Goal: Task Accomplishment & Management: Complete application form

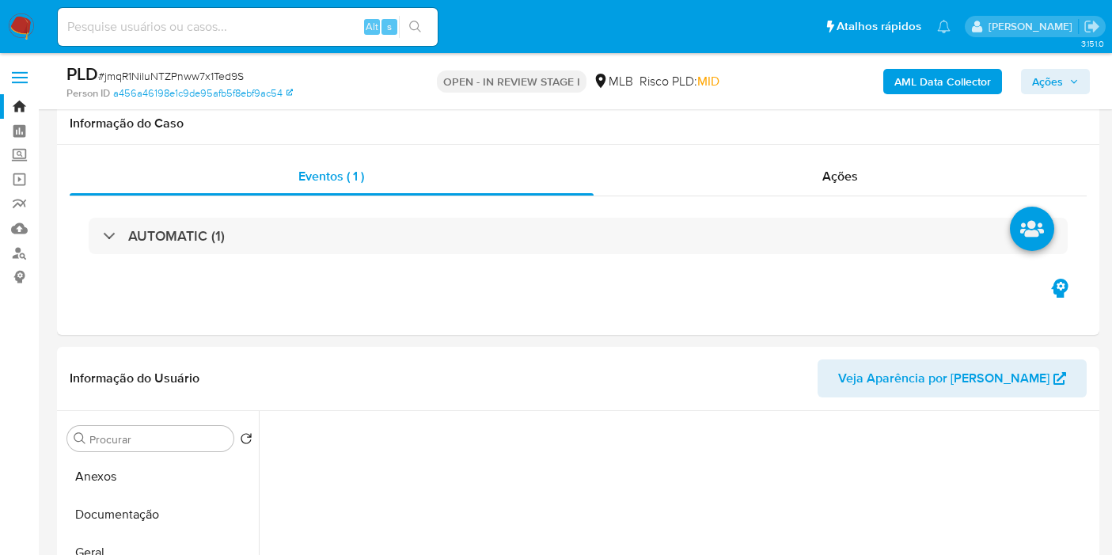
select select "10"
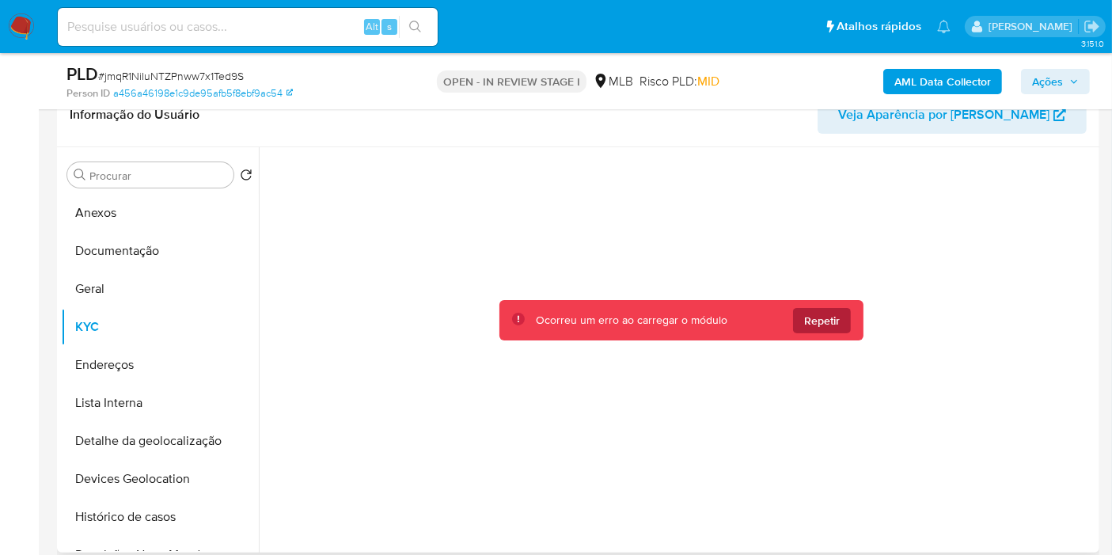
click at [825, 313] on span "Repetir" at bounding box center [822, 320] width 36 height 25
click at [830, 320] on span "Repetir" at bounding box center [822, 320] width 36 height 25
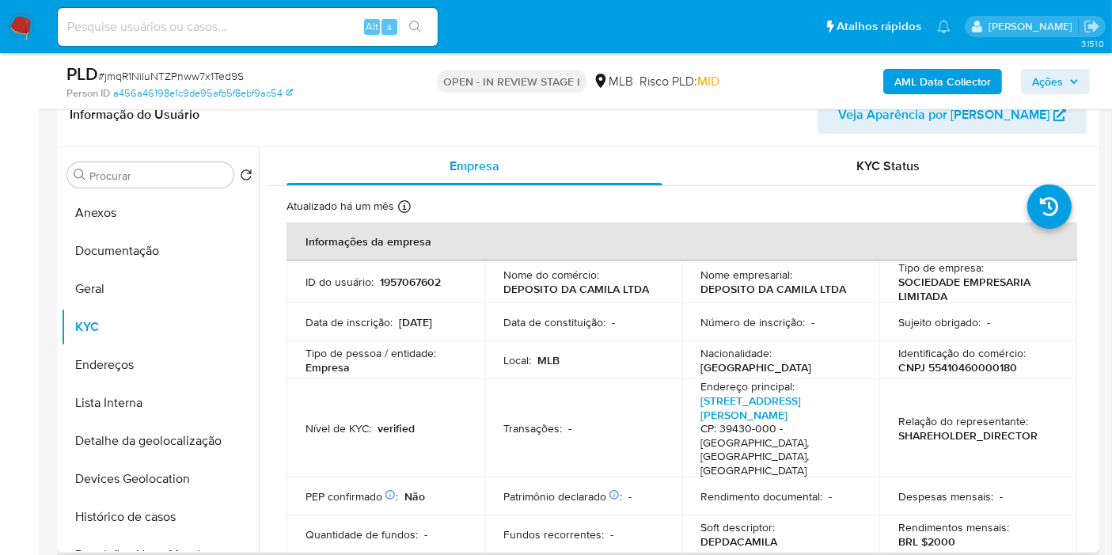
click at [963, 70] on b "AML Data Collector" at bounding box center [942, 81] width 97 height 25
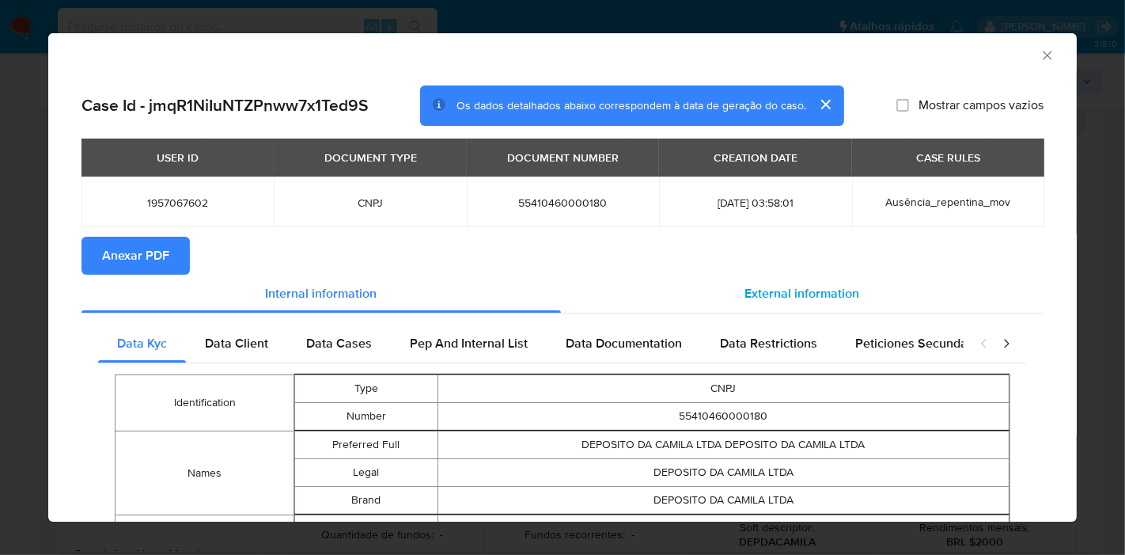
click at [816, 281] on div "External information" at bounding box center [802, 294] width 483 height 38
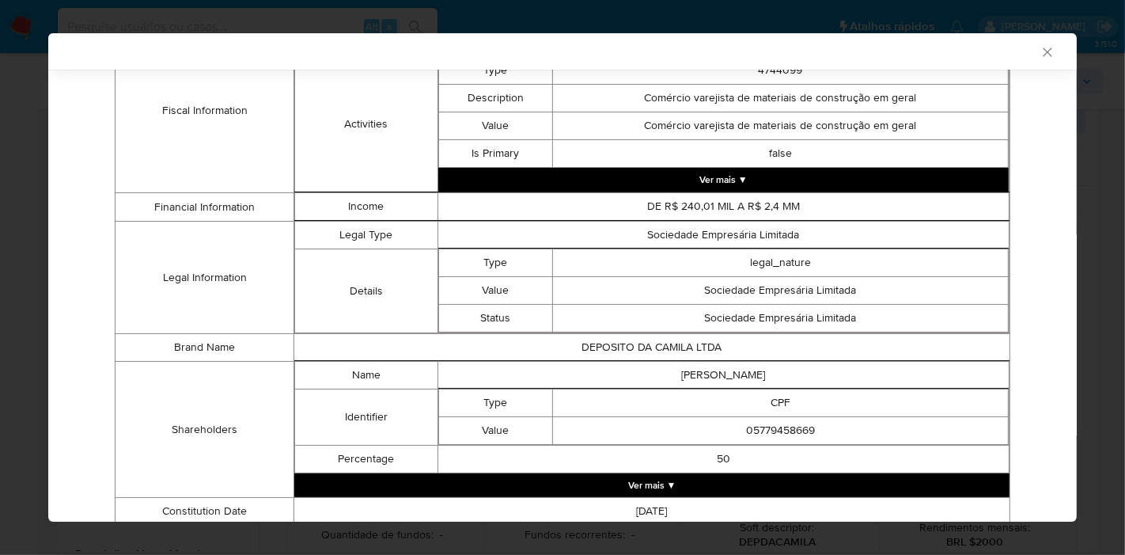
scroll to position [680, 0]
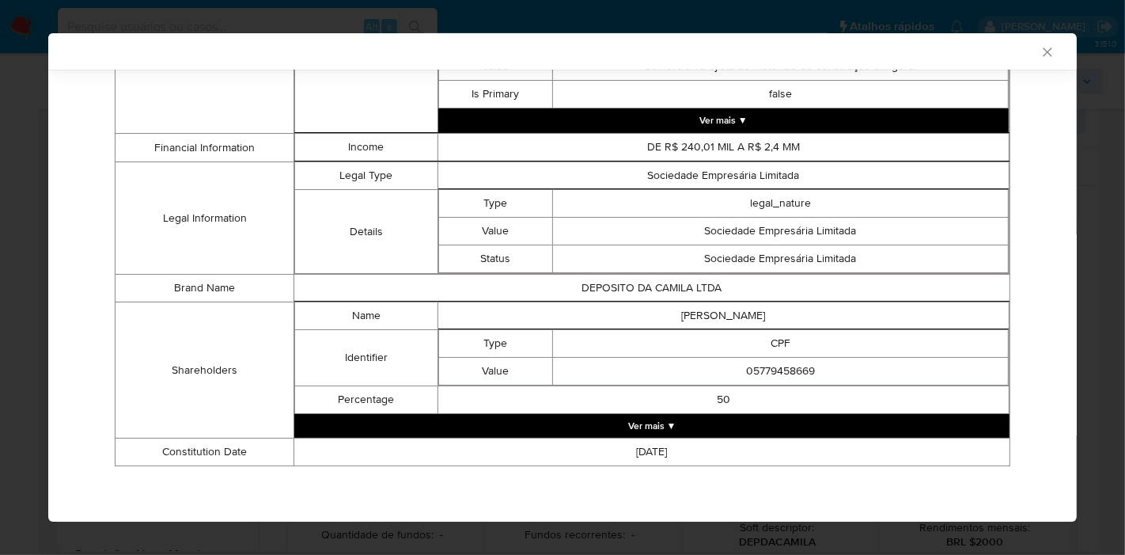
click at [704, 309] on td "CAMILA SIMOES CORDEIRO" at bounding box center [723, 316] width 571 height 28
copy td "CAMILA SIMOES CORDEIRO"
click at [685, 418] on button "Ver mais ▼" at bounding box center [651, 426] width 715 height 24
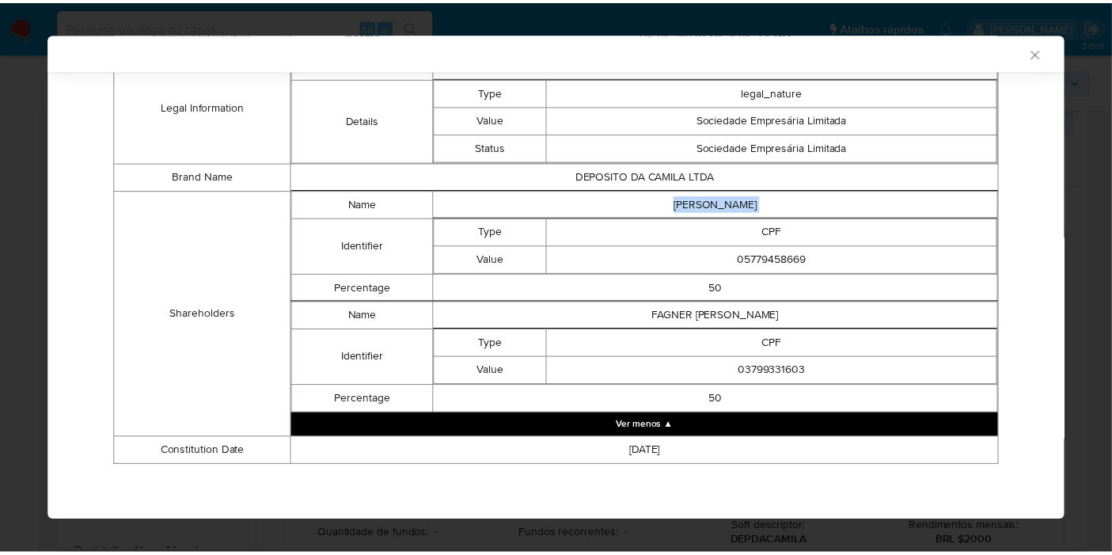
scroll to position [791, 0]
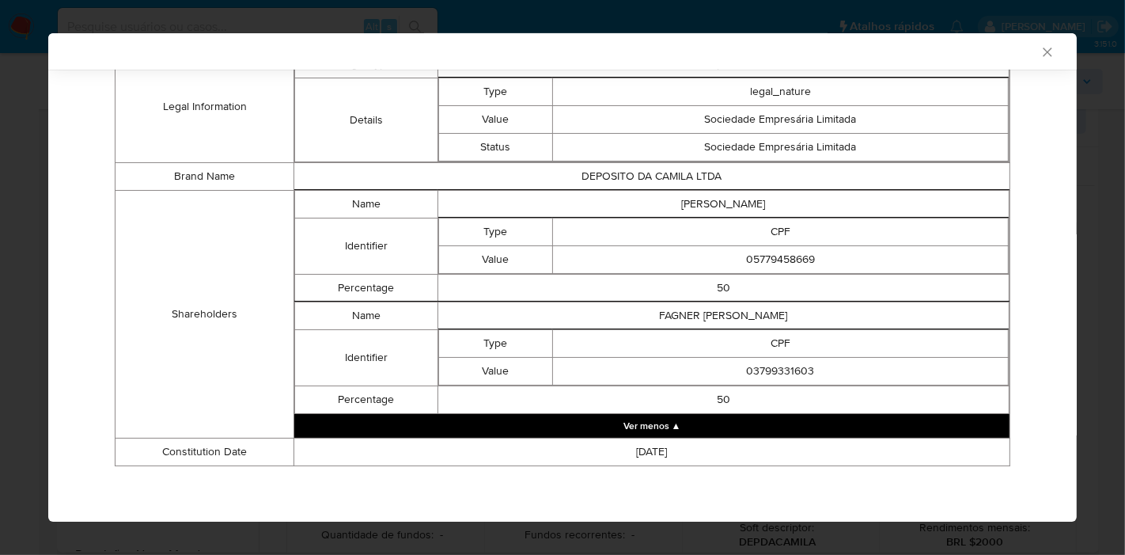
click at [703, 317] on td "FAGNER MAGELA FERNANDES CORDEIRO" at bounding box center [723, 316] width 571 height 28
copy td "FAGNER MAGELA FERNANDES CORDEIRO"
click at [784, 370] on td "03799331603" at bounding box center [780, 372] width 456 height 28
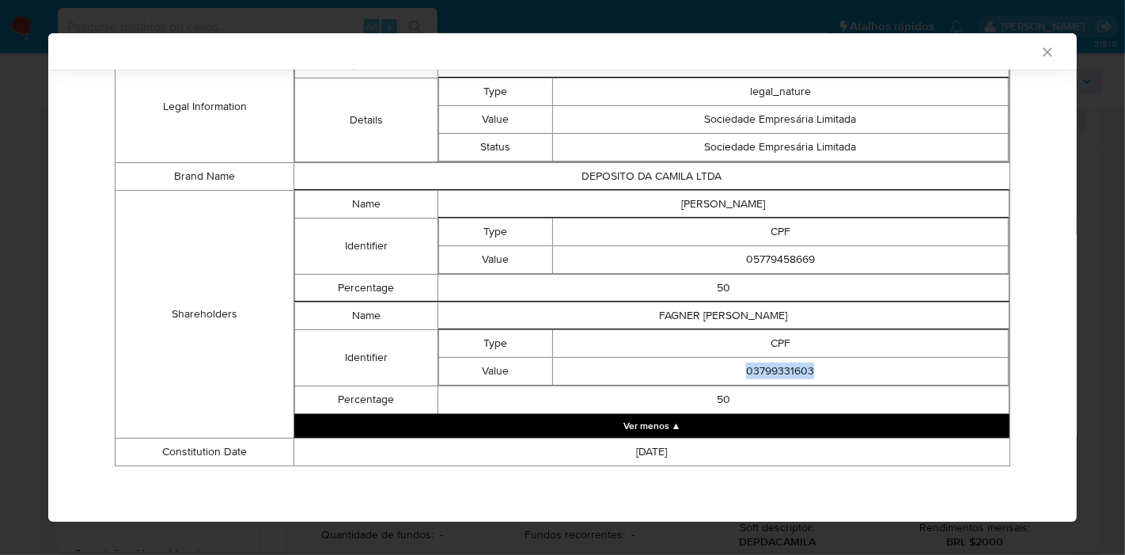
click at [784, 370] on td "03799331603" at bounding box center [780, 372] width 456 height 28
copy td "03799331603"
click at [764, 256] on td "05779458669" at bounding box center [780, 260] width 456 height 28
copy td "05779458669"
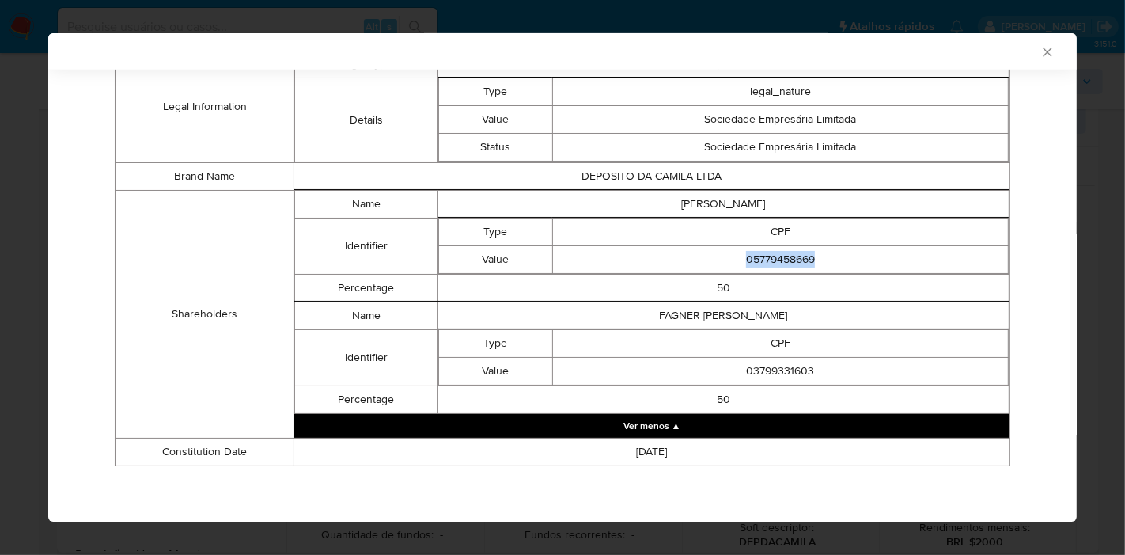
click at [1040, 44] on icon "Fechar a janela" at bounding box center [1048, 52] width 16 height 16
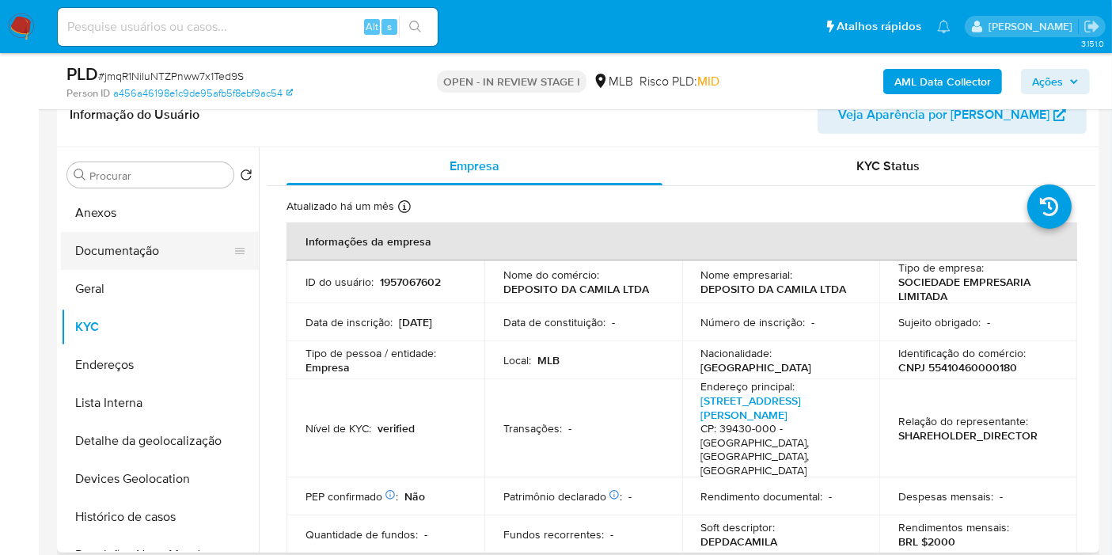
click at [125, 249] on button "Documentação" at bounding box center [153, 251] width 185 height 38
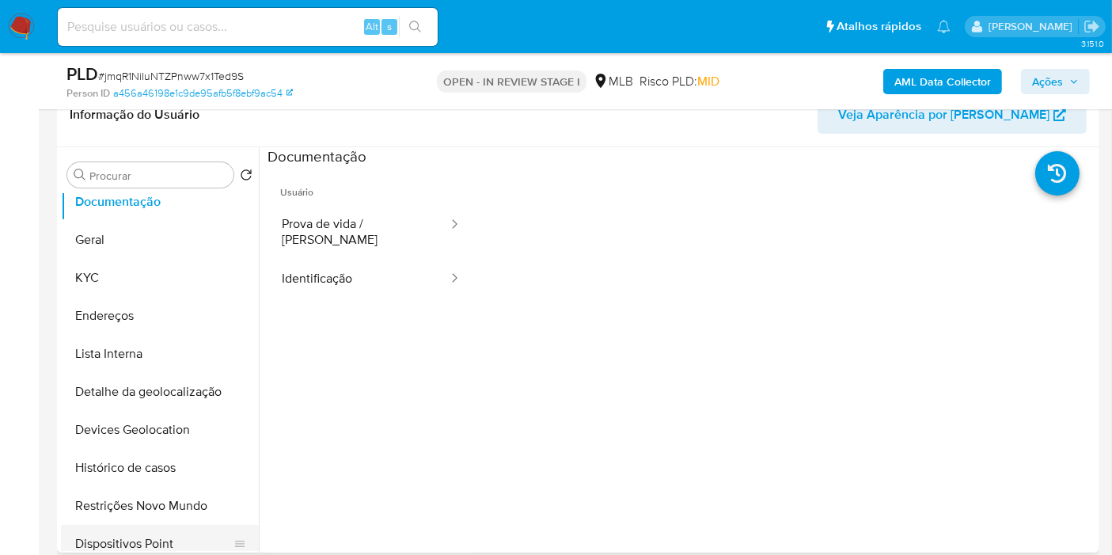
scroll to position [88, 0]
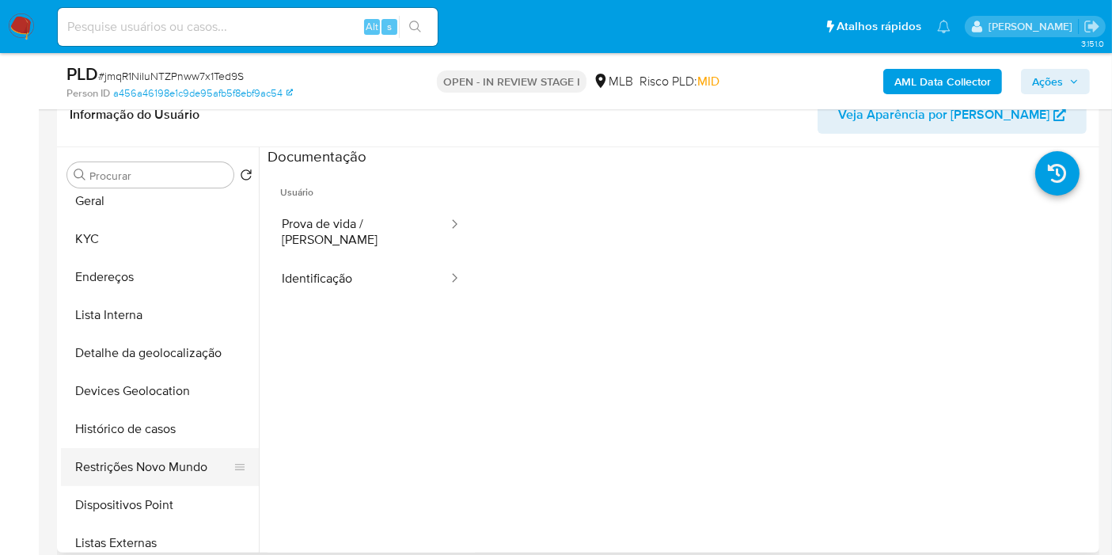
click at [174, 468] on button "Restrições Novo Mundo" at bounding box center [153, 467] width 185 height 38
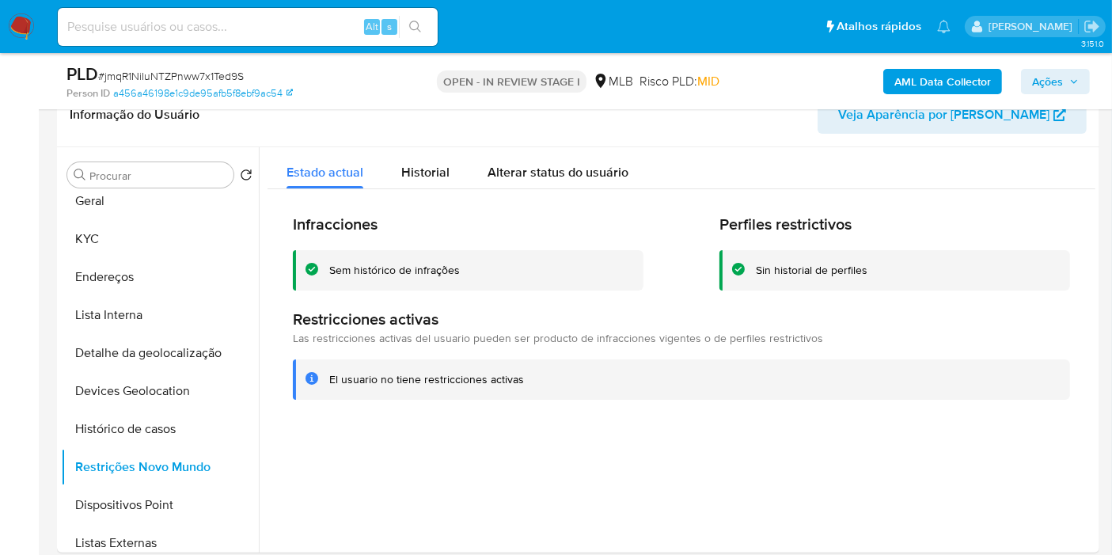
click at [928, 78] on b "AML Data Collector" at bounding box center [942, 81] width 97 height 25
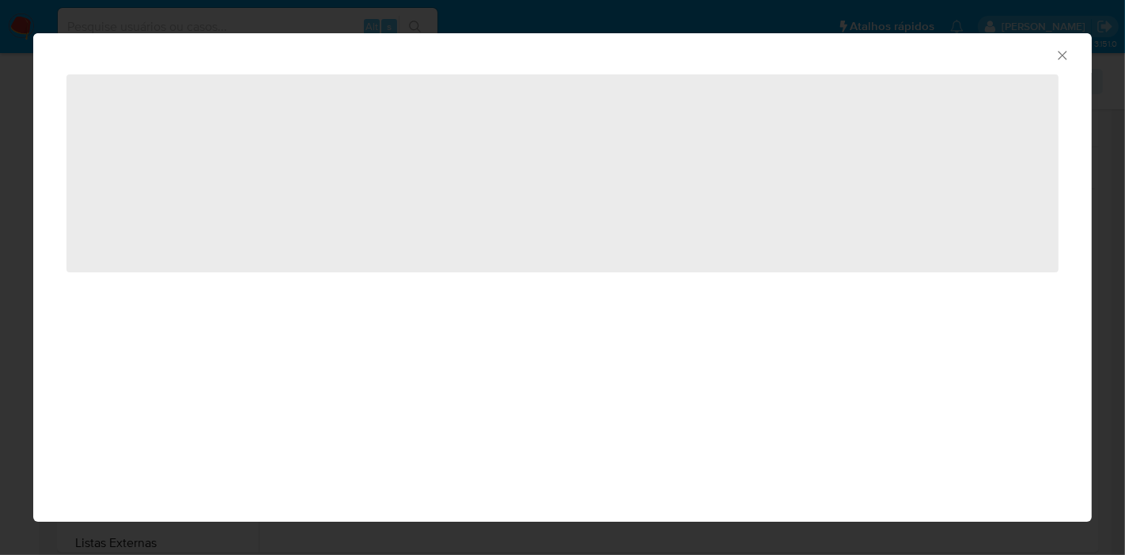
click at [1057, 51] on icon "Fechar a janela" at bounding box center [1063, 55] width 16 height 16
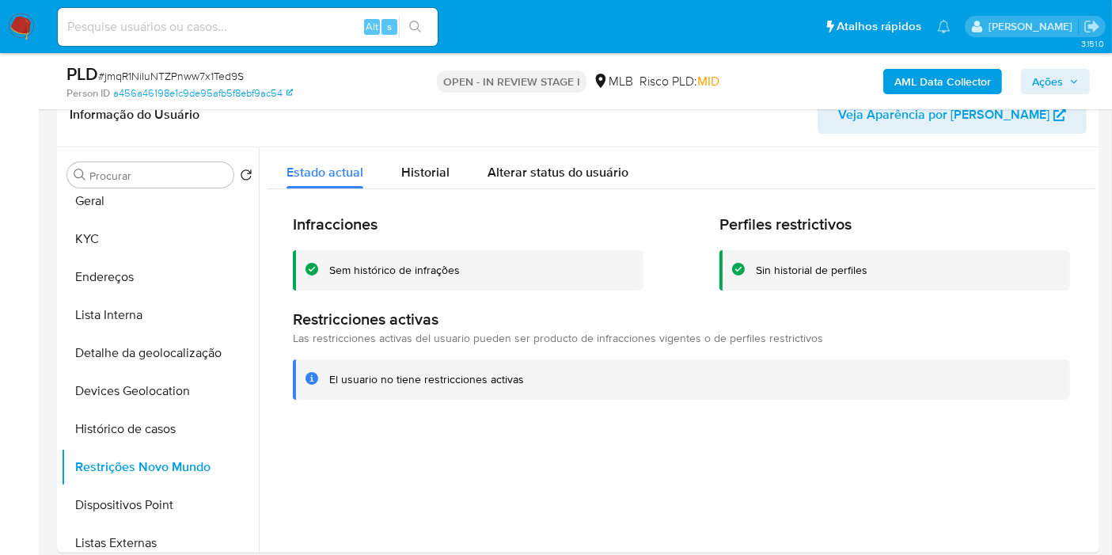
click at [972, 73] on b "AML Data Collector" at bounding box center [942, 81] width 97 height 25
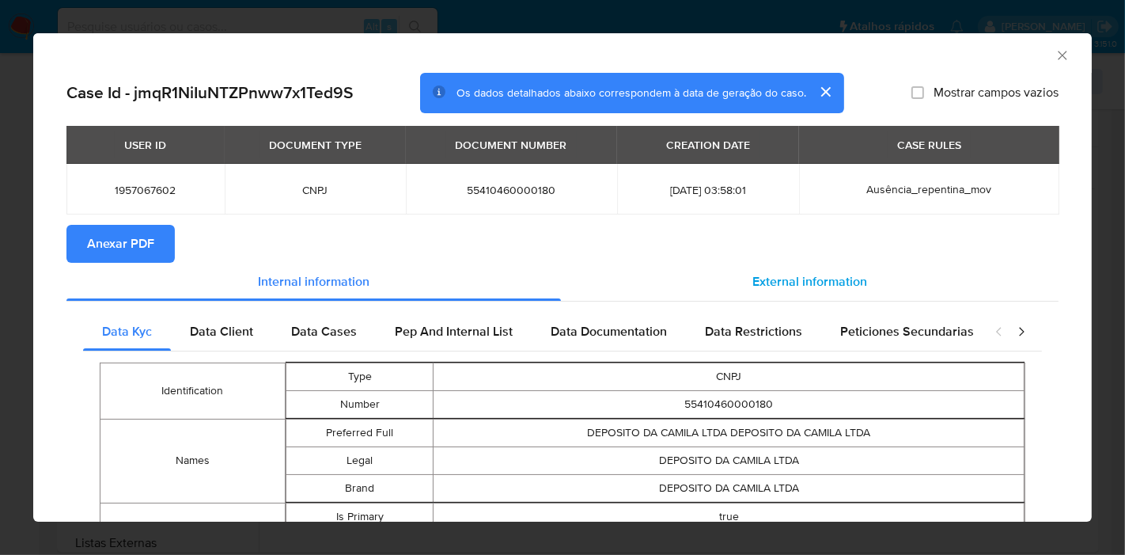
click at [853, 286] on span "External information" at bounding box center [810, 281] width 115 height 18
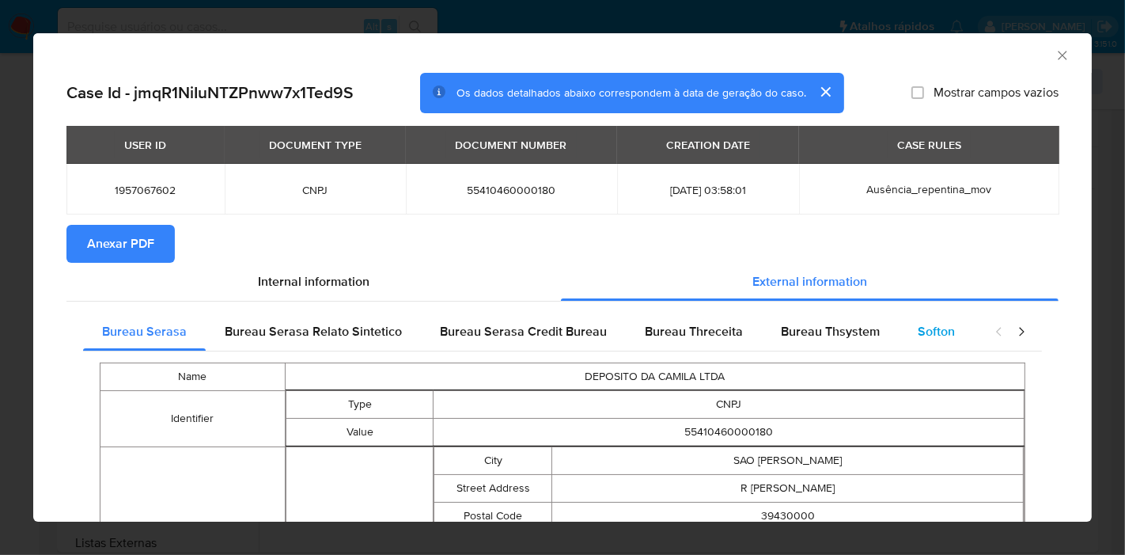
click at [935, 328] on span "Softon" at bounding box center [936, 331] width 37 height 18
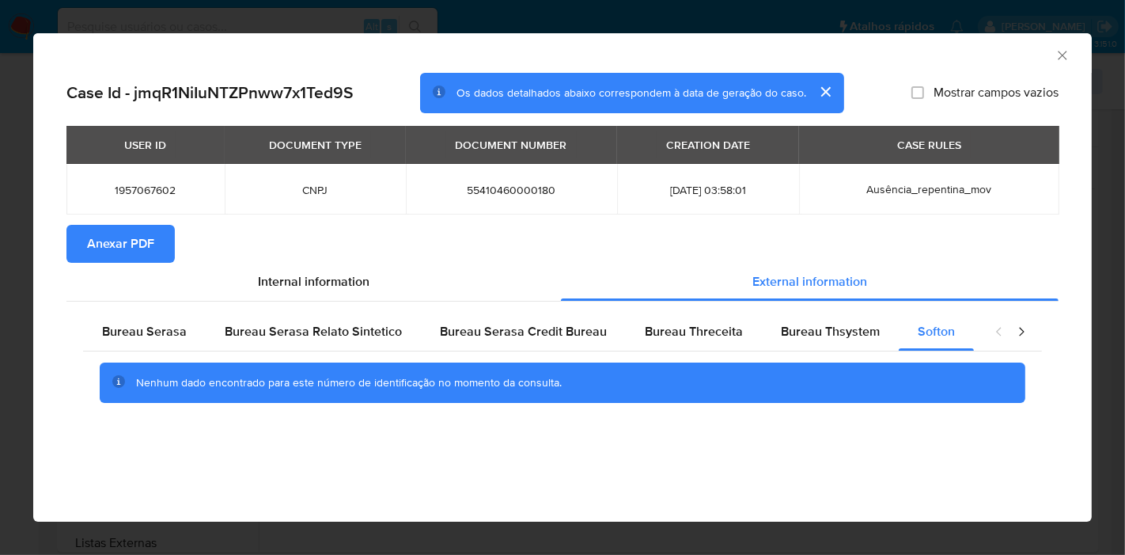
click at [1057, 59] on icon "Fechar a janela" at bounding box center [1063, 55] width 16 height 16
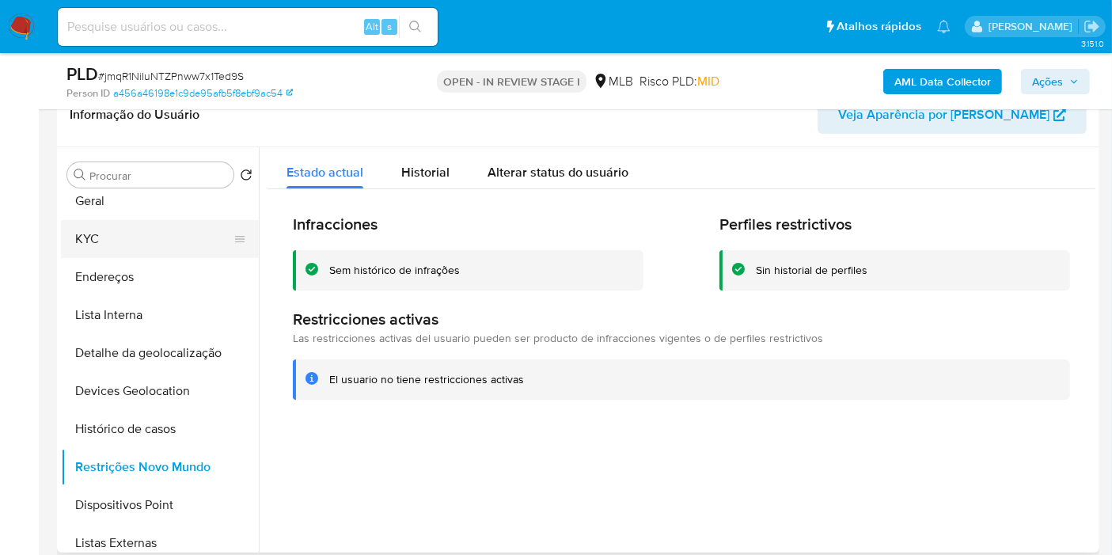
click at [142, 233] on button "KYC" at bounding box center [153, 239] width 185 height 38
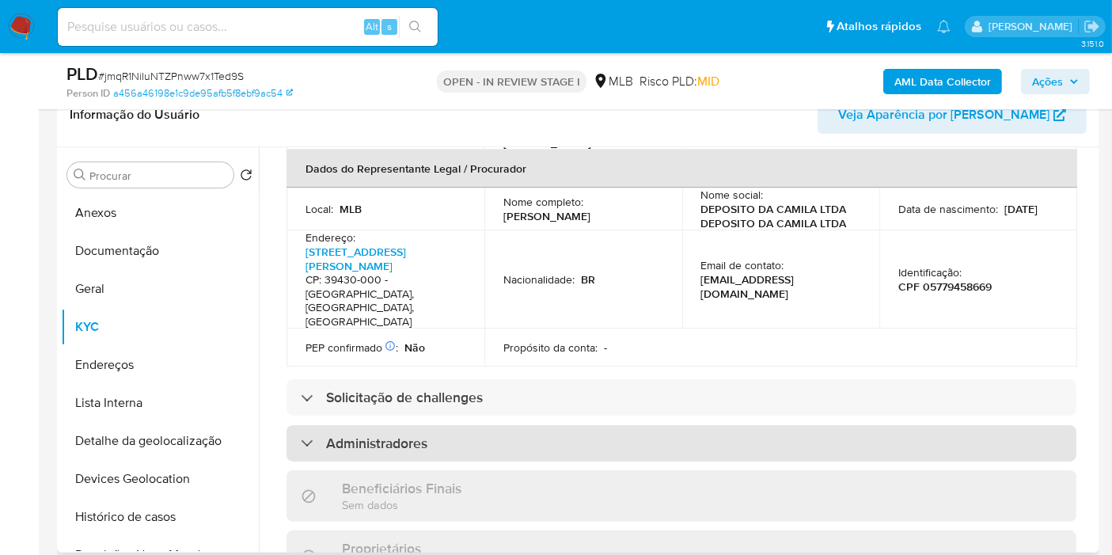
scroll to position [967, 0]
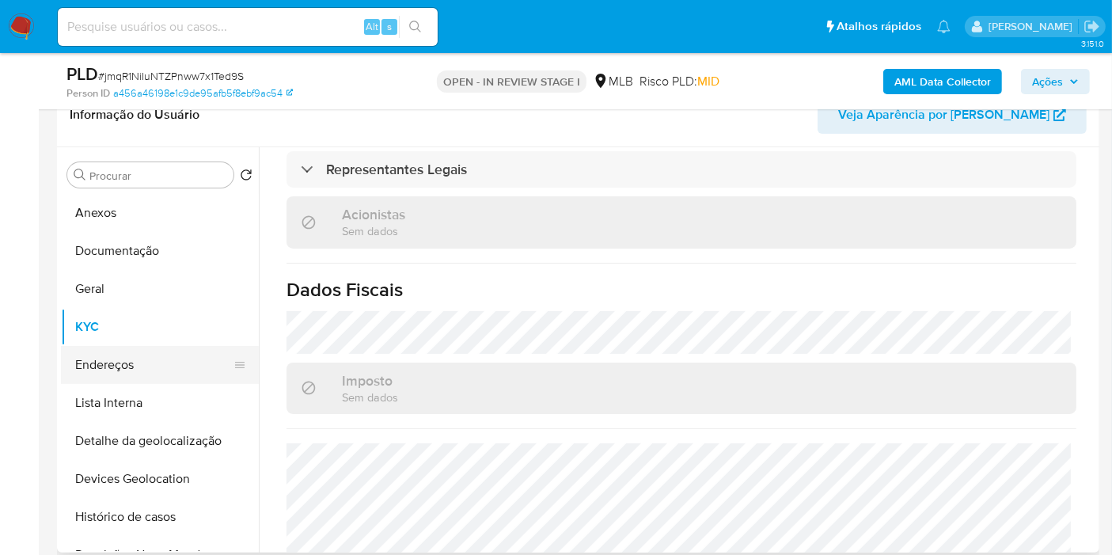
click at [135, 376] on button "Endereços" at bounding box center [153, 365] width 185 height 38
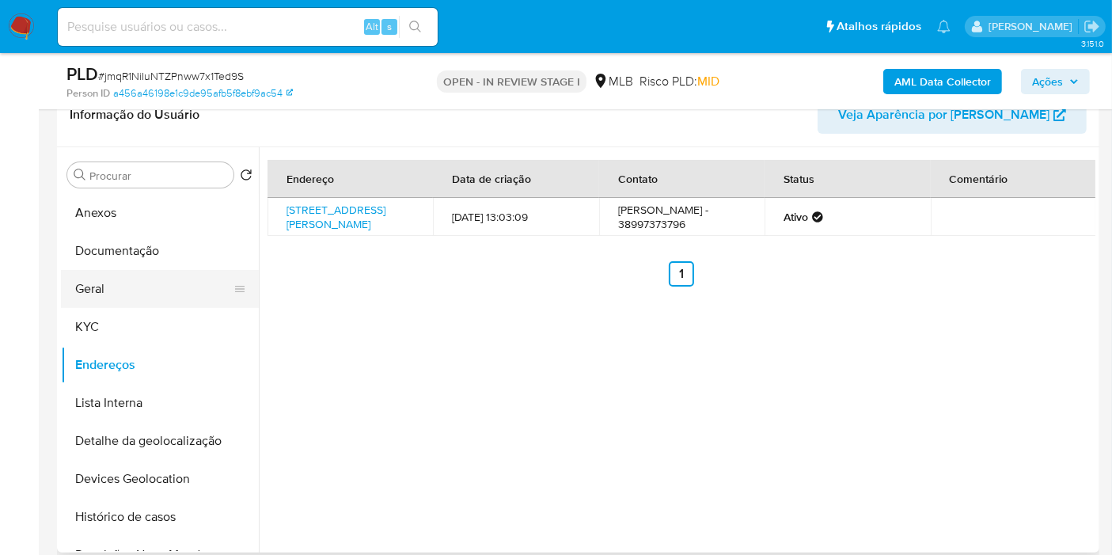
click at [173, 275] on button "Geral" at bounding box center [153, 289] width 185 height 38
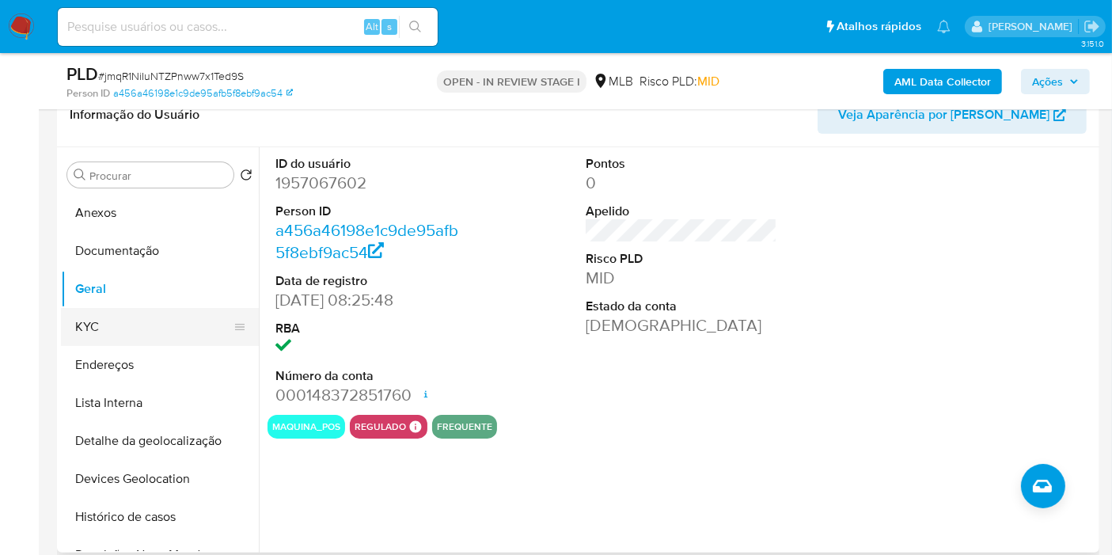
click at [114, 333] on button "KYC" at bounding box center [153, 327] width 185 height 38
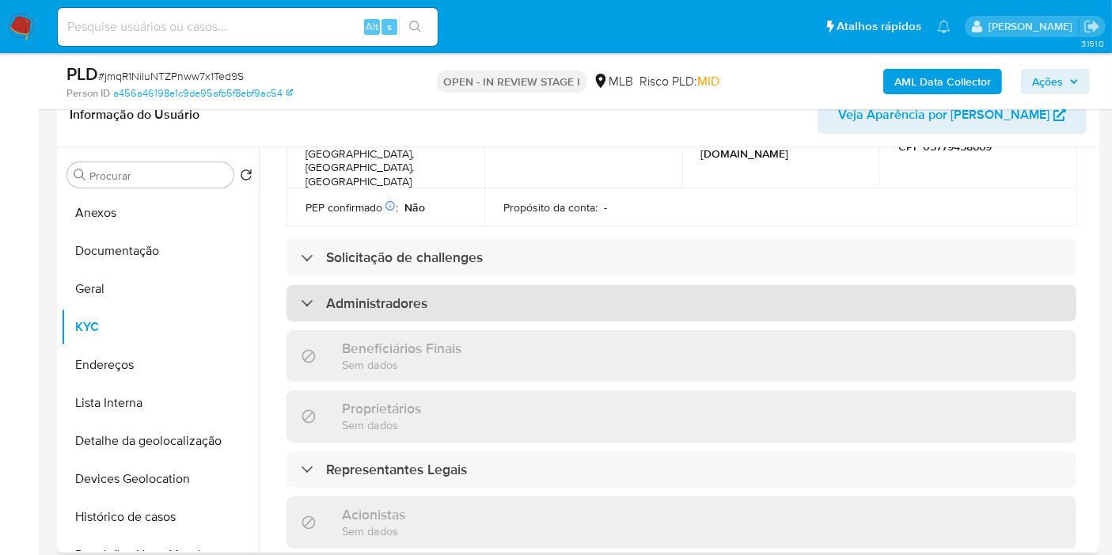
scroll to position [316, 0]
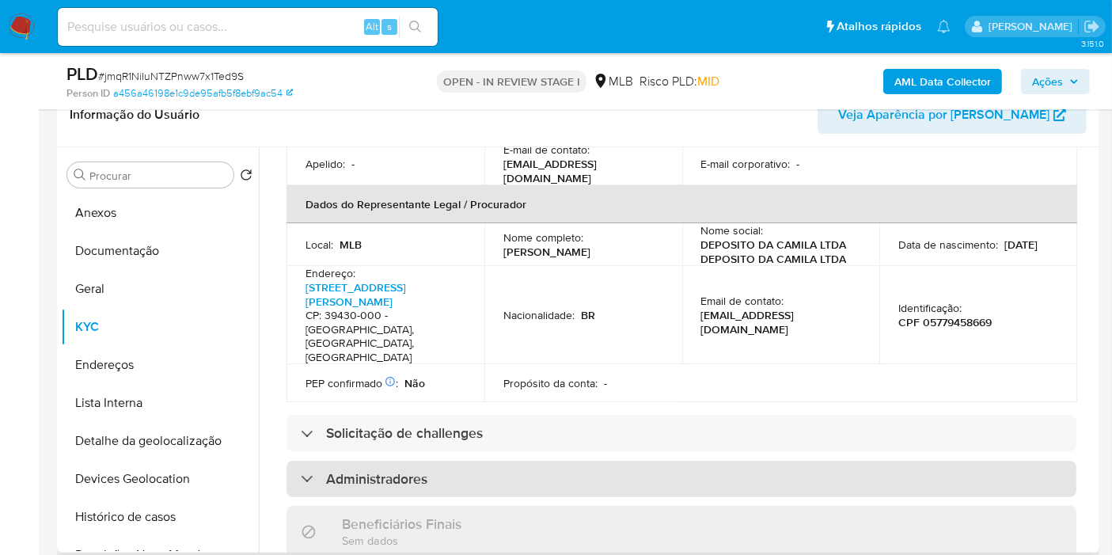
click at [721, 461] on div "Administradores" at bounding box center [681, 479] width 790 height 36
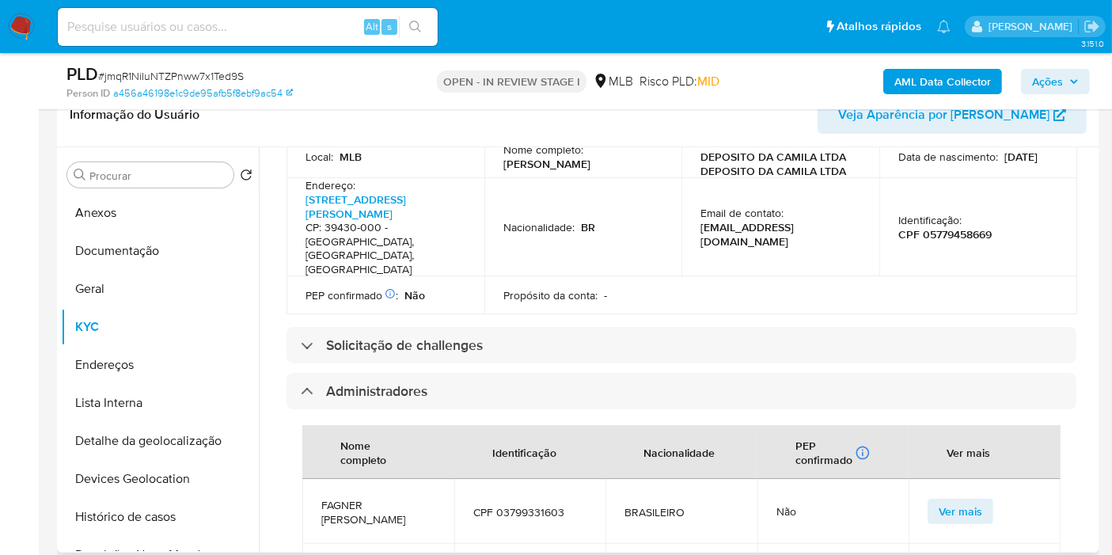
scroll to position [1206, 0]
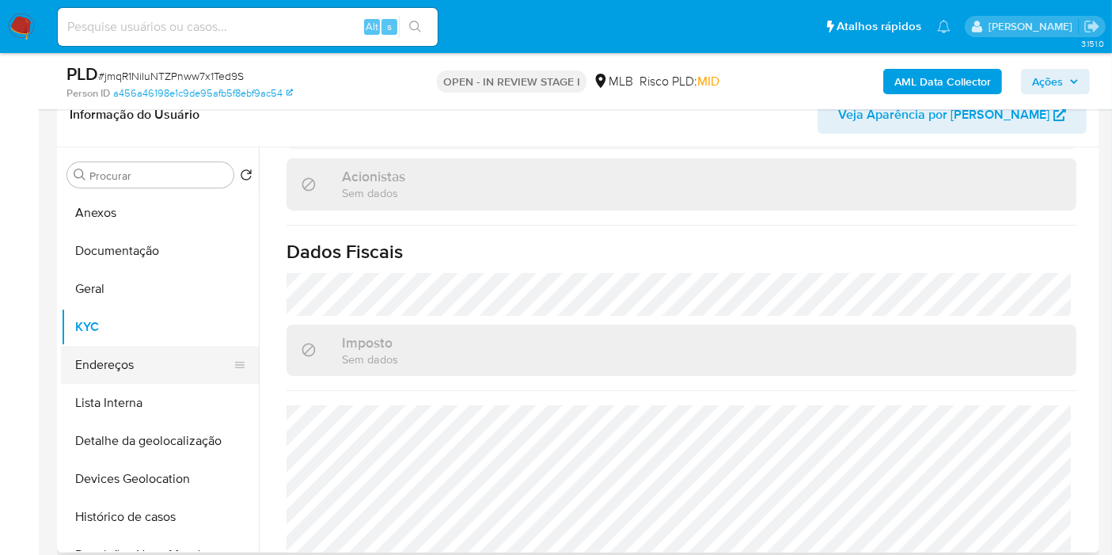
click at [147, 373] on button "Endereços" at bounding box center [153, 365] width 185 height 38
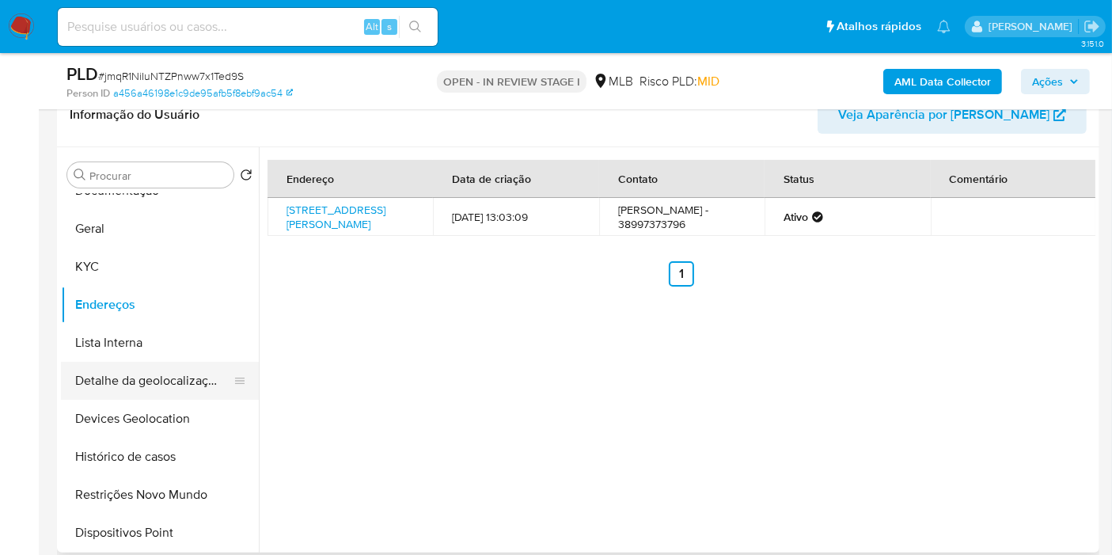
scroll to position [88, 0]
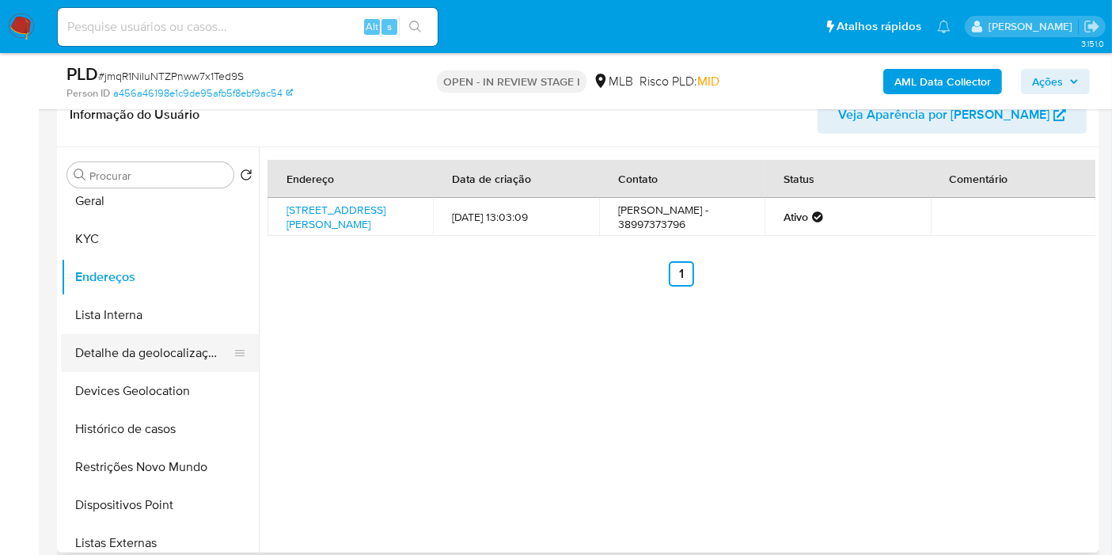
click at [170, 341] on button "Detalhe da geolocalização" at bounding box center [153, 353] width 185 height 38
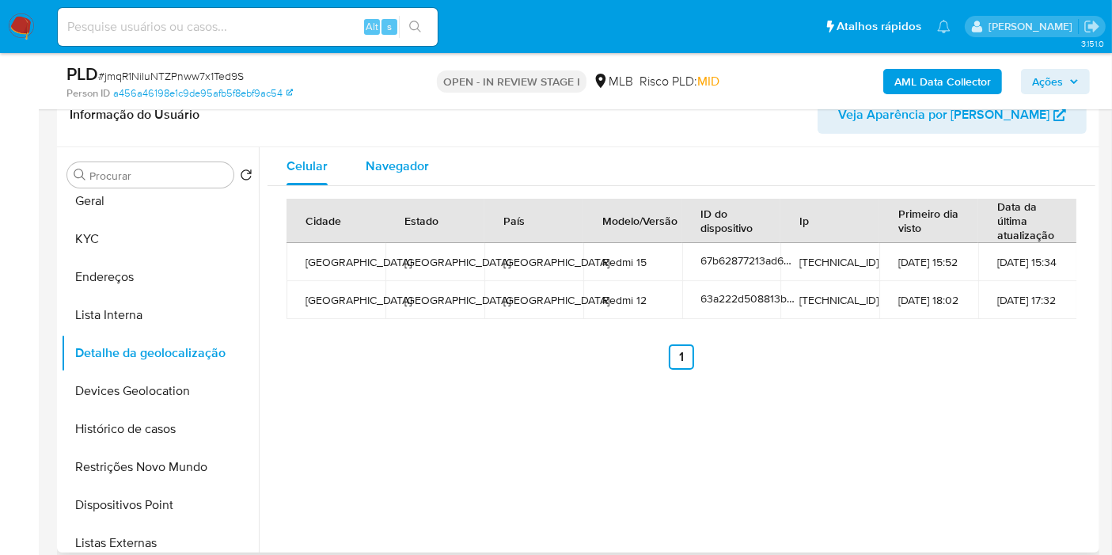
click at [409, 165] on span "Navegador" at bounding box center [397, 166] width 63 height 18
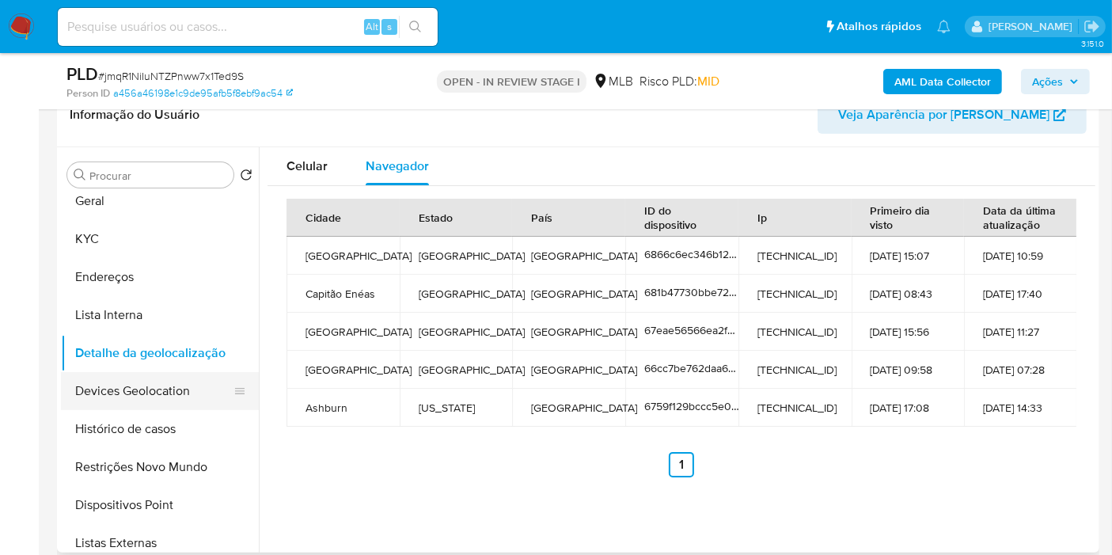
click at [155, 379] on button "Devices Geolocation" at bounding box center [153, 391] width 185 height 38
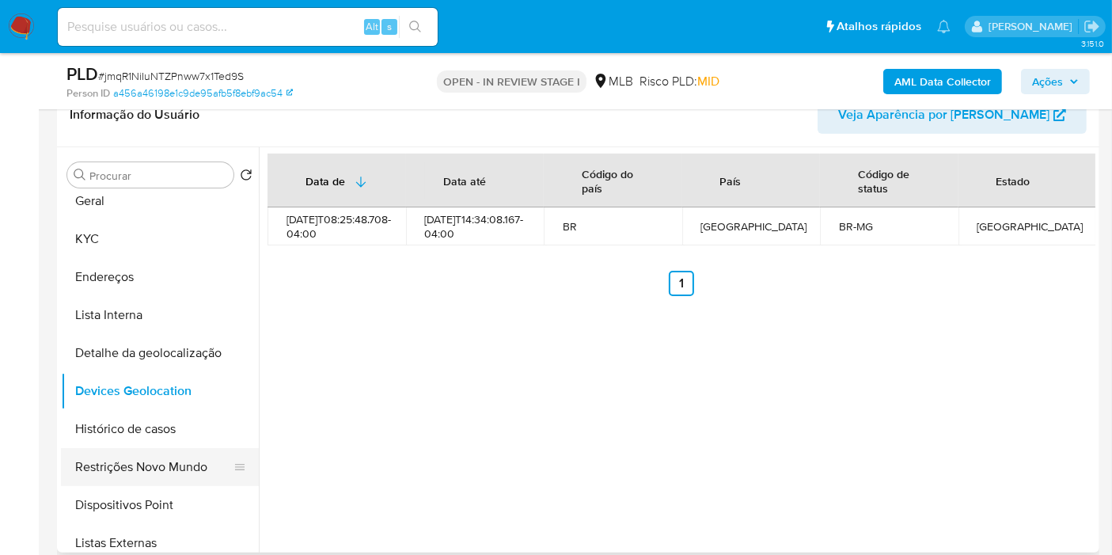
click at [154, 464] on button "Restrições Novo Mundo" at bounding box center [153, 467] width 185 height 38
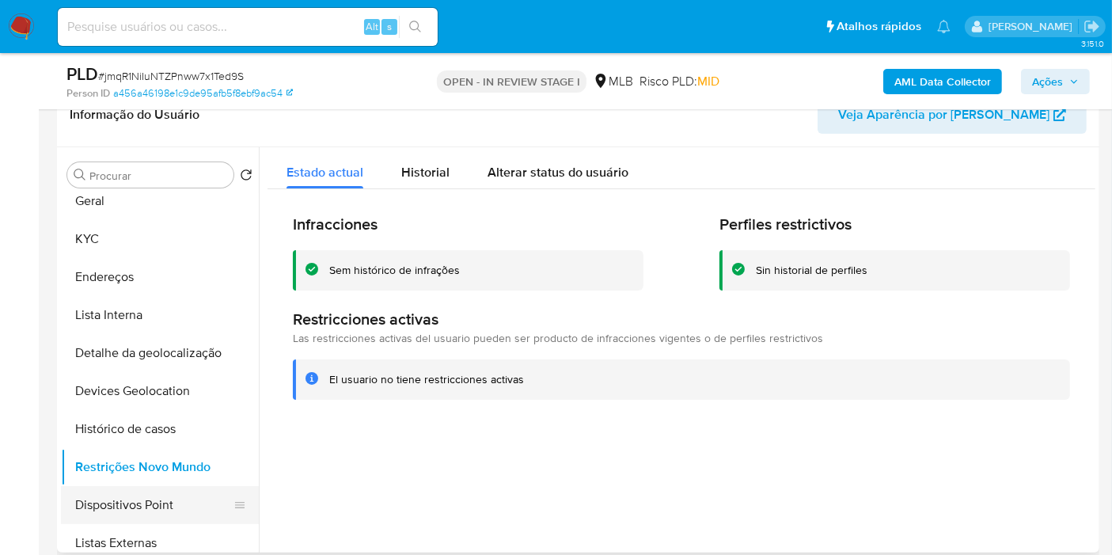
click at [131, 507] on button "Dispositivos Point" at bounding box center [153, 505] width 185 height 38
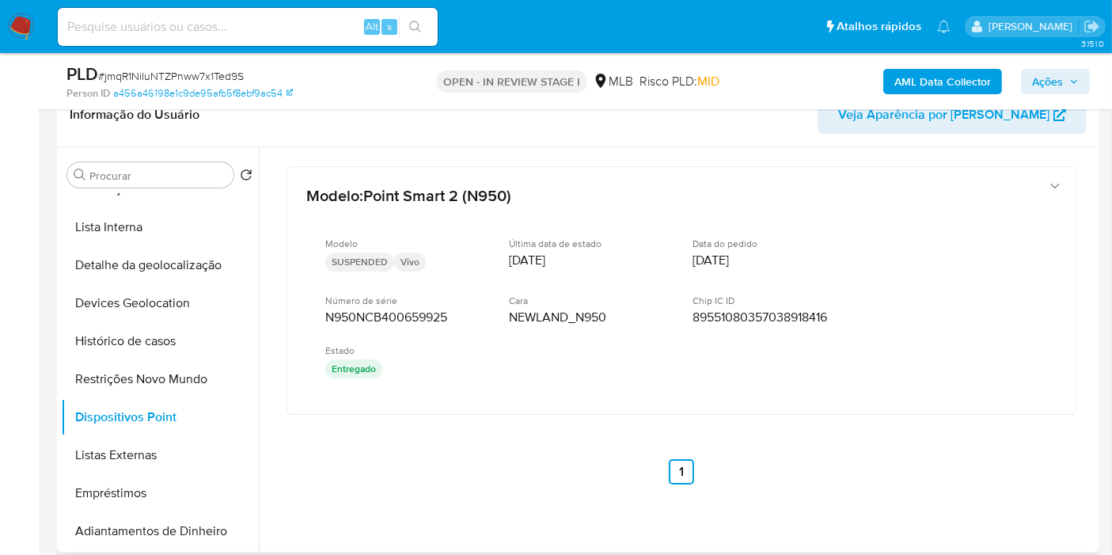
scroll to position [0, 0]
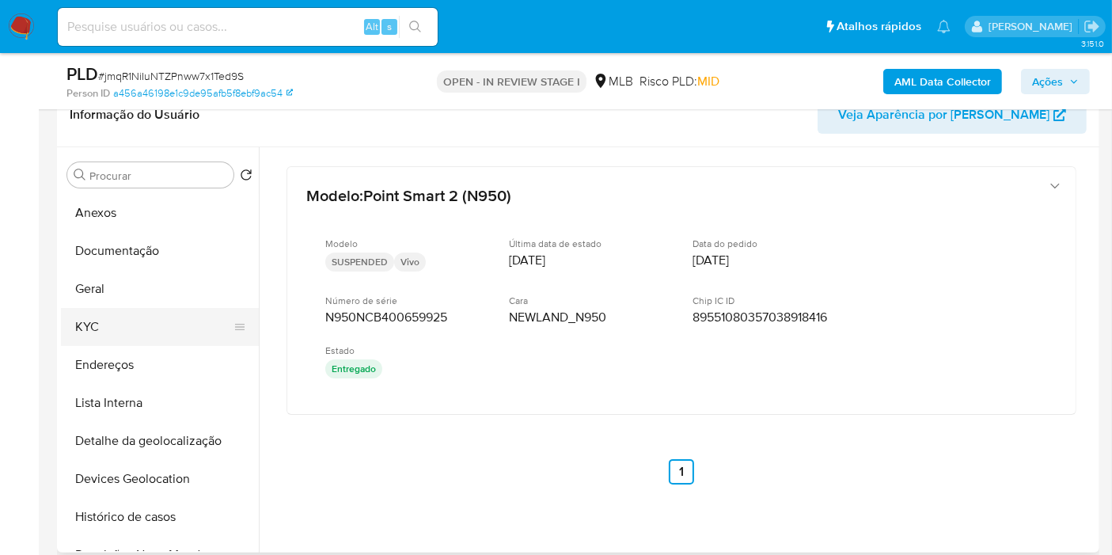
drag, startPoint x: 155, startPoint y: 360, endPoint x: 184, endPoint y: 338, distance: 36.7
click at [155, 359] on button "Endereços" at bounding box center [160, 365] width 198 height 38
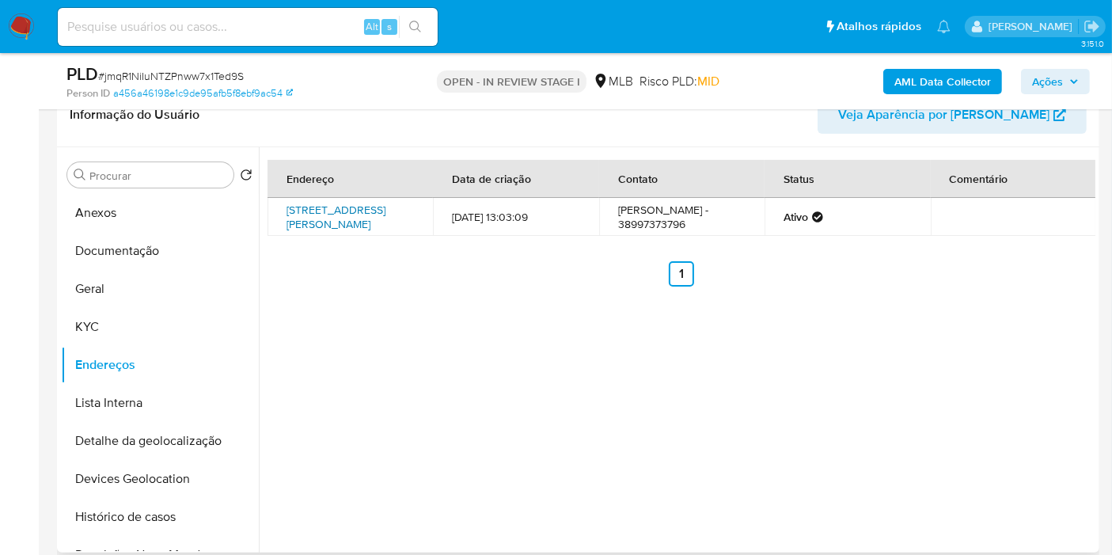
click at [373, 227] on link "Rua Gerônimo Águiar 61, São João Da Ponte, Minas Gerais, 39430000, Brasil 61" at bounding box center [335, 217] width 99 height 30
click at [114, 328] on button "KYC" at bounding box center [153, 327] width 185 height 38
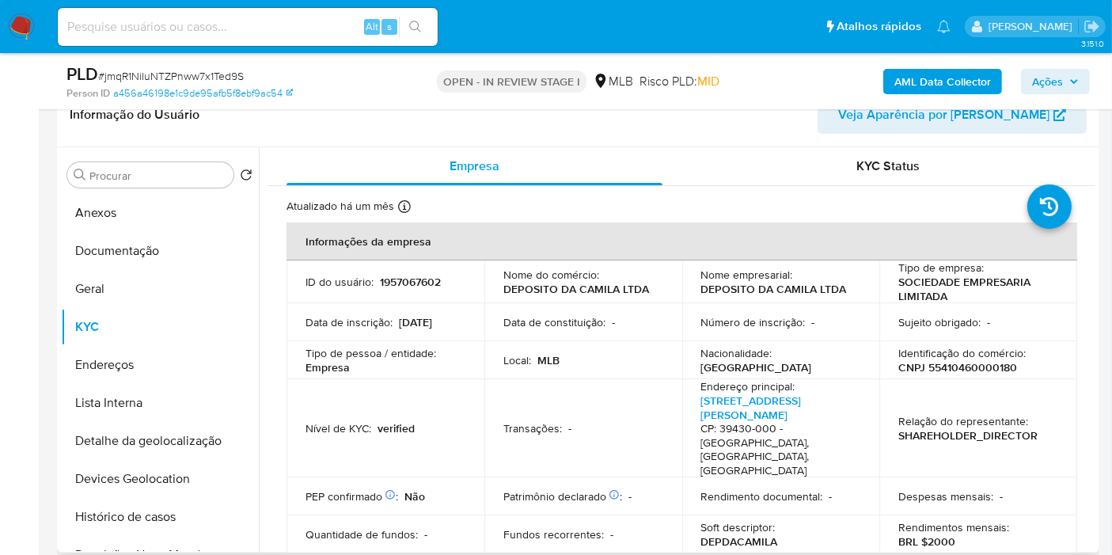
click at [951, 371] on p "CNPJ 55410460000180" at bounding box center [957, 367] width 119 height 14
click at [951, 370] on p "CNPJ 55410460000180" at bounding box center [957, 367] width 119 height 14
copy p "55410460000180"
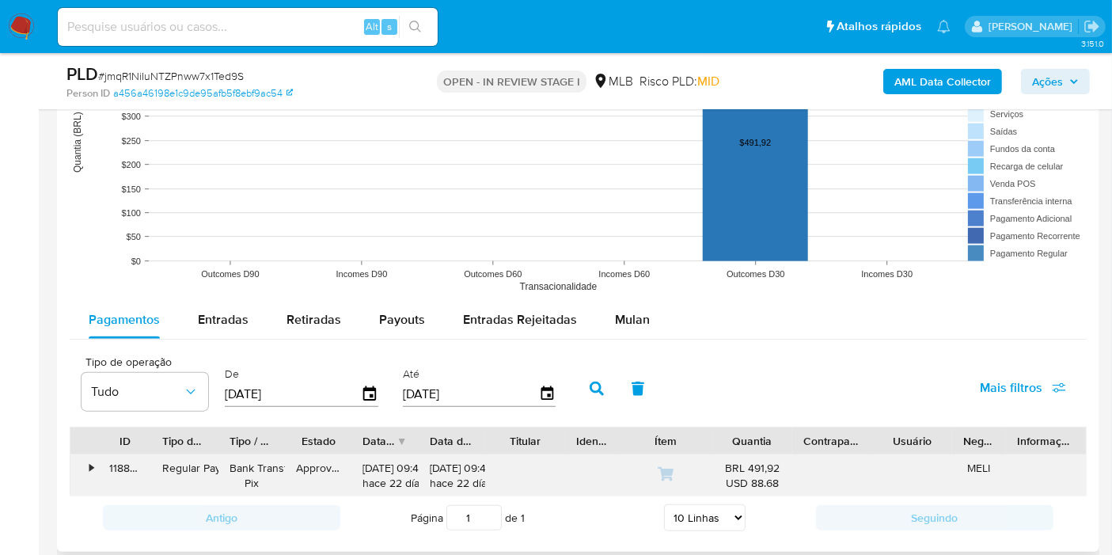
scroll to position [1758, 0]
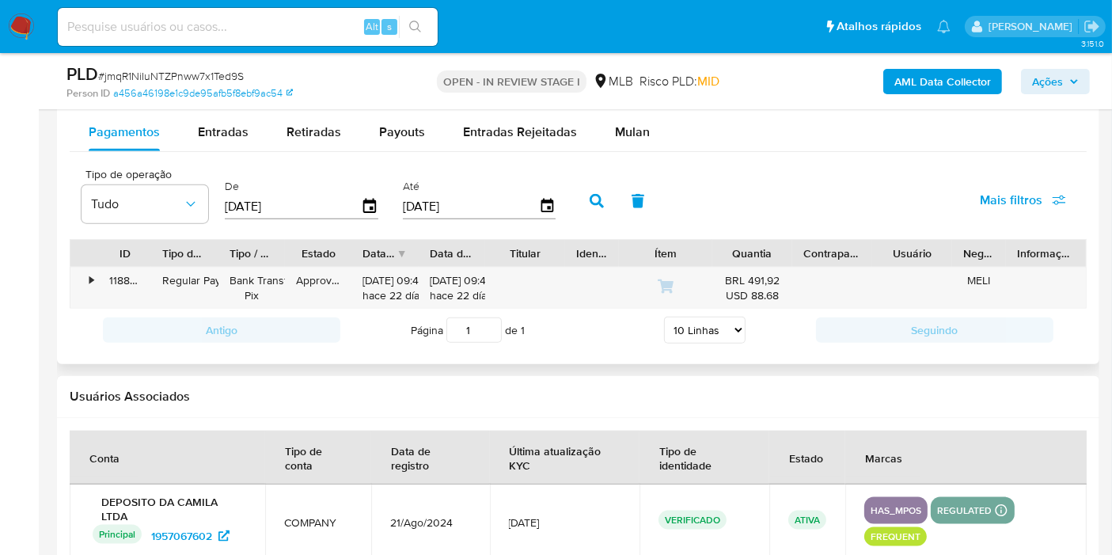
click at [364, 194] on div "[DATE]" at bounding box center [302, 206] width 154 height 25
click at [363, 207] on icon "button" at bounding box center [370, 207] width 28 height 28
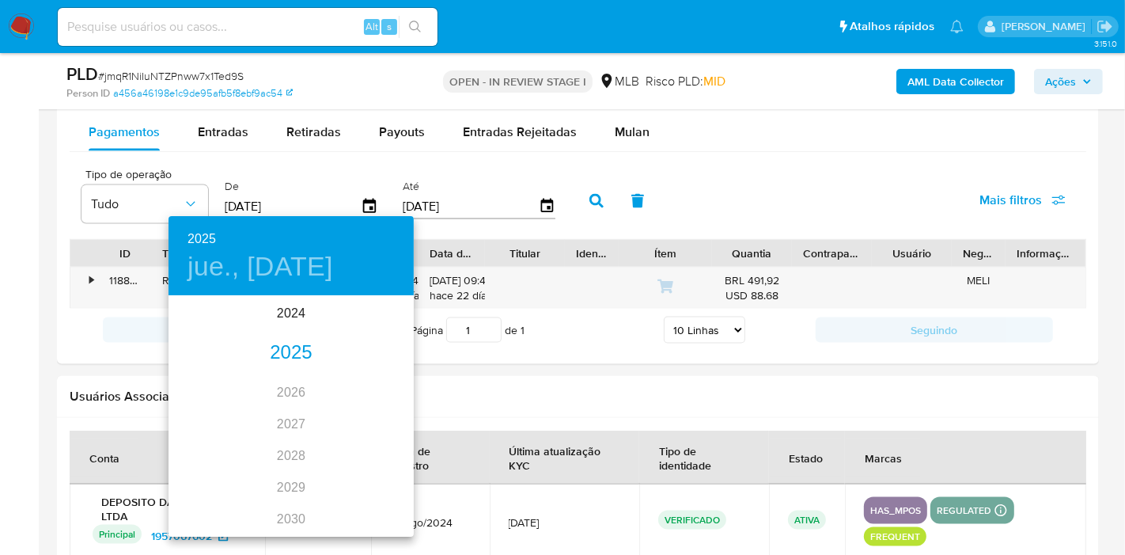
click at [285, 360] on div "2025" at bounding box center [291, 353] width 245 height 32
click at [285, 328] on div "feb." at bounding box center [291, 327] width 82 height 59
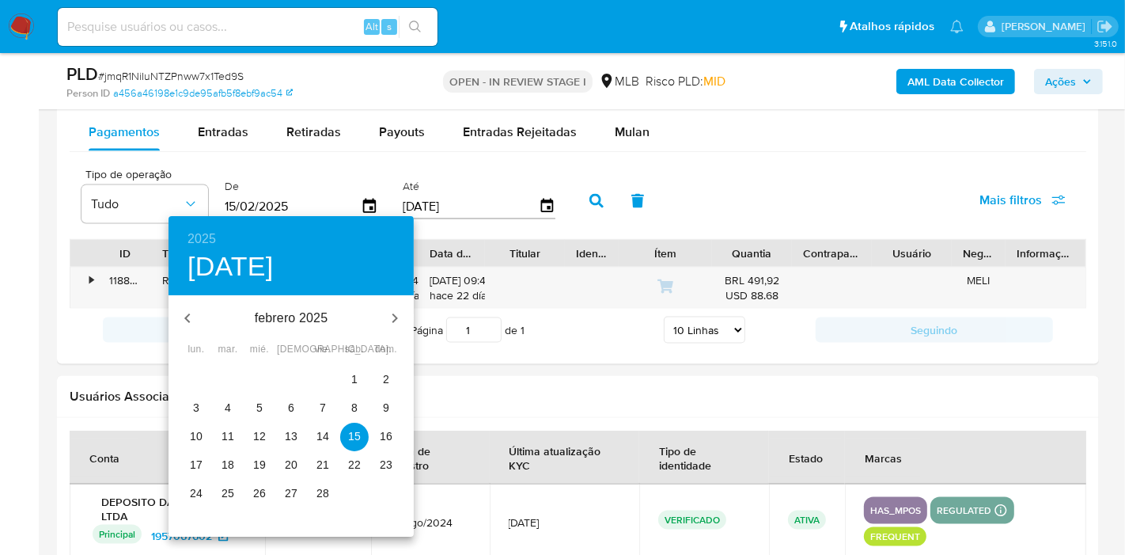
click at [349, 377] on span "1" at bounding box center [354, 379] width 28 height 16
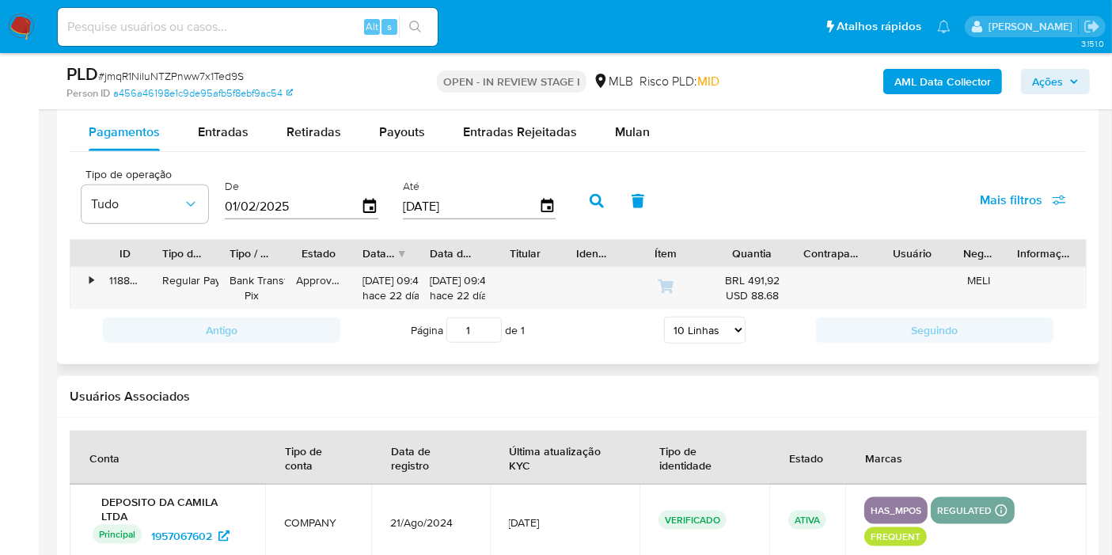
drag, startPoint x: 579, startPoint y: 190, endPoint x: 698, endPoint y: 184, distance: 118.9
click at [579, 191] on button "button" at bounding box center [596, 201] width 41 height 38
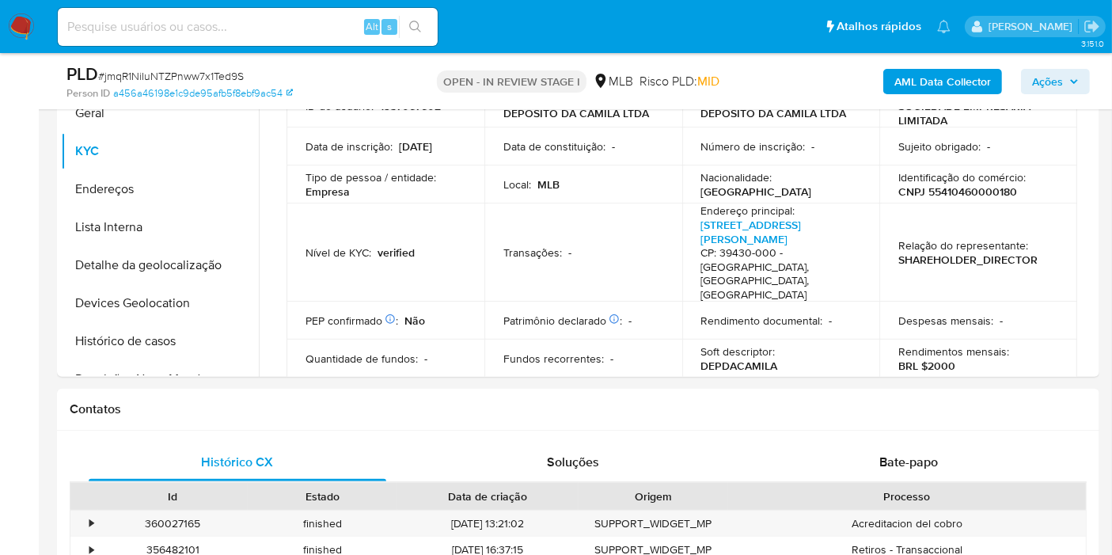
scroll to position [176, 0]
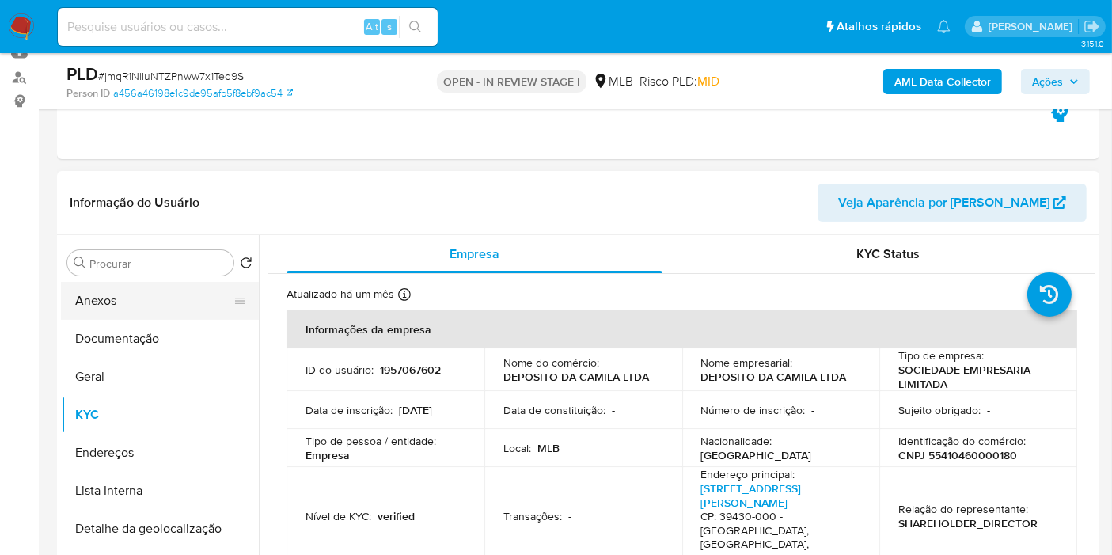
click at [122, 306] on button "Anexos" at bounding box center [153, 301] width 185 height 38
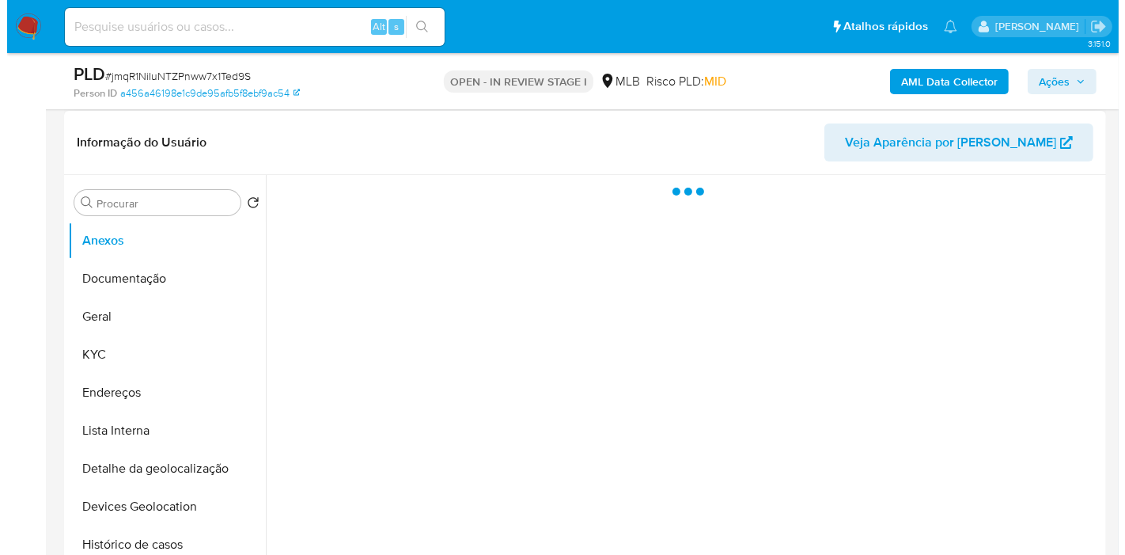
scroll to position [264, 0]
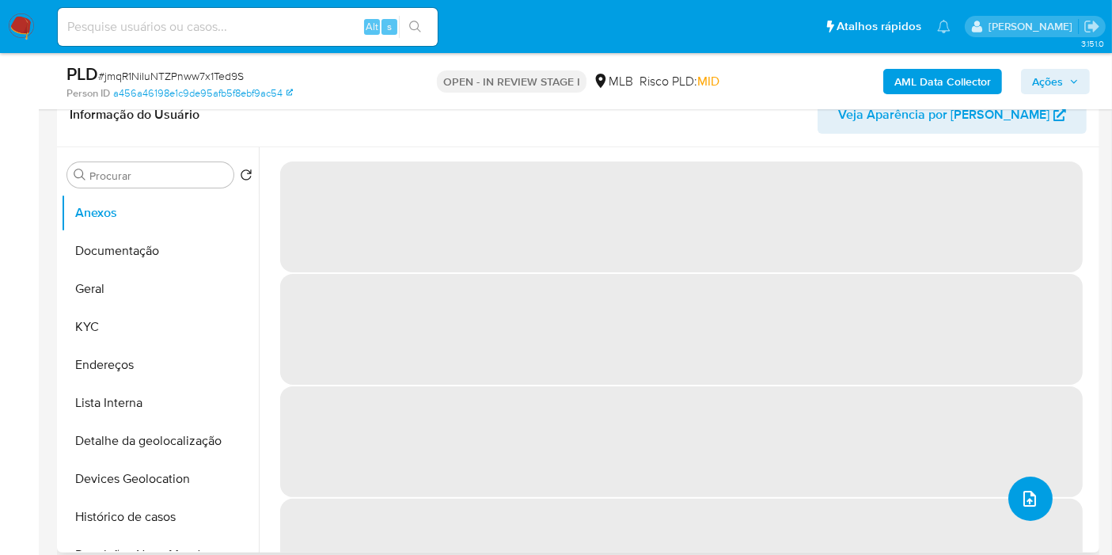
click at [1022, 501] on icon "upload-file" at bounding box center [1029, 498] width 19 height 19
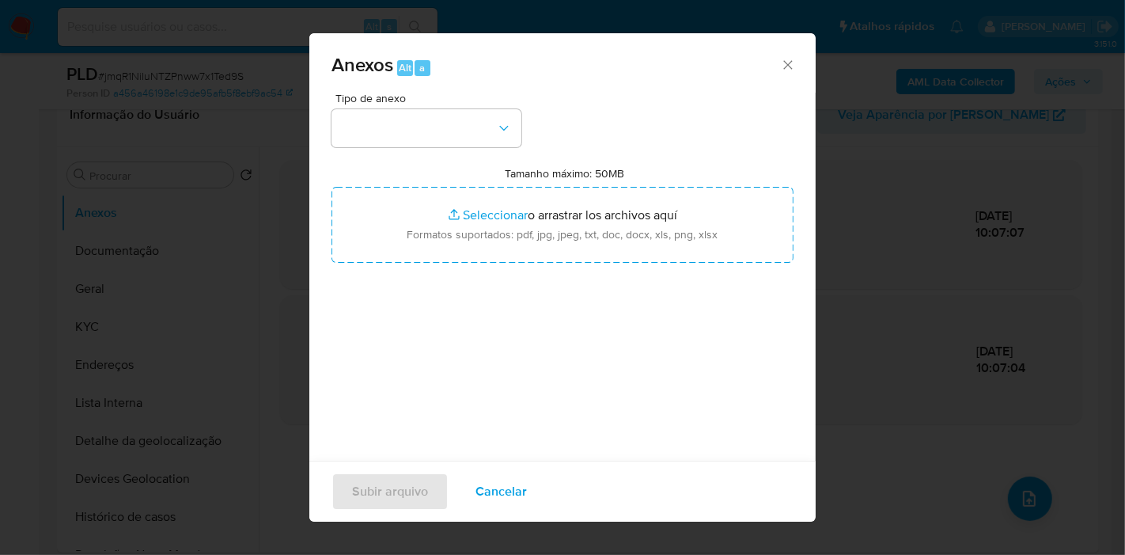
click at [535, 479] on button "Cancelar" at bounding box center [501, 491] width 93 height 38
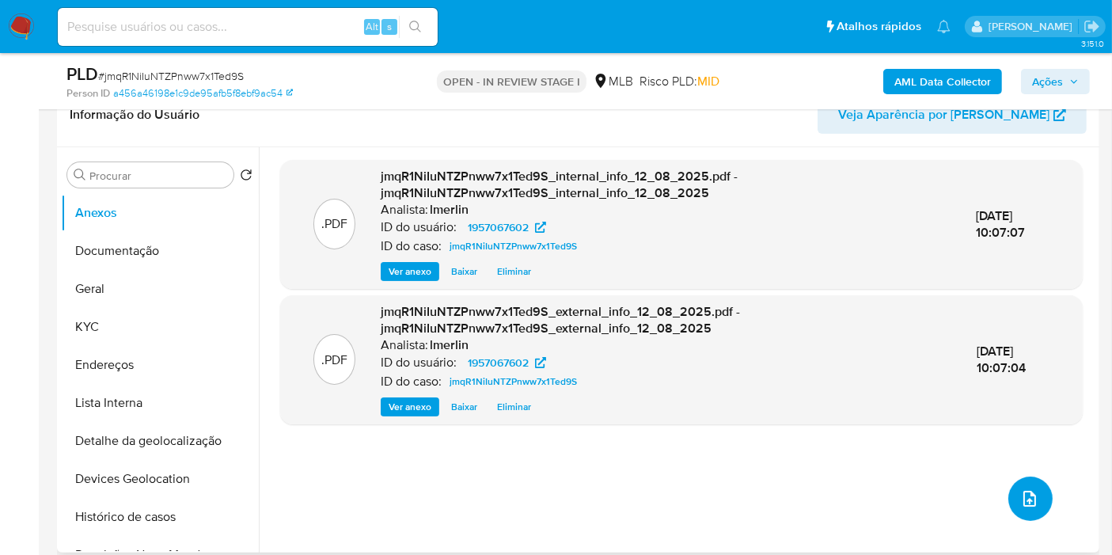
click at [1033, 496] on icon "upload-file" at bounding box center [1029, 498] width 19 height 19
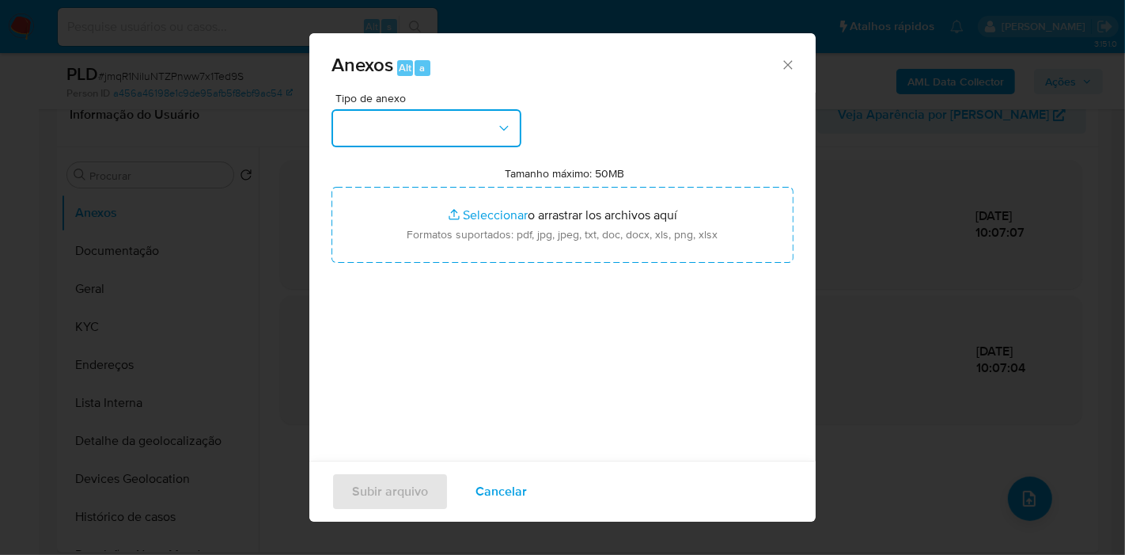
click at [468, 135] on button "button" at bounding box center [427, 128] width 190 height 38
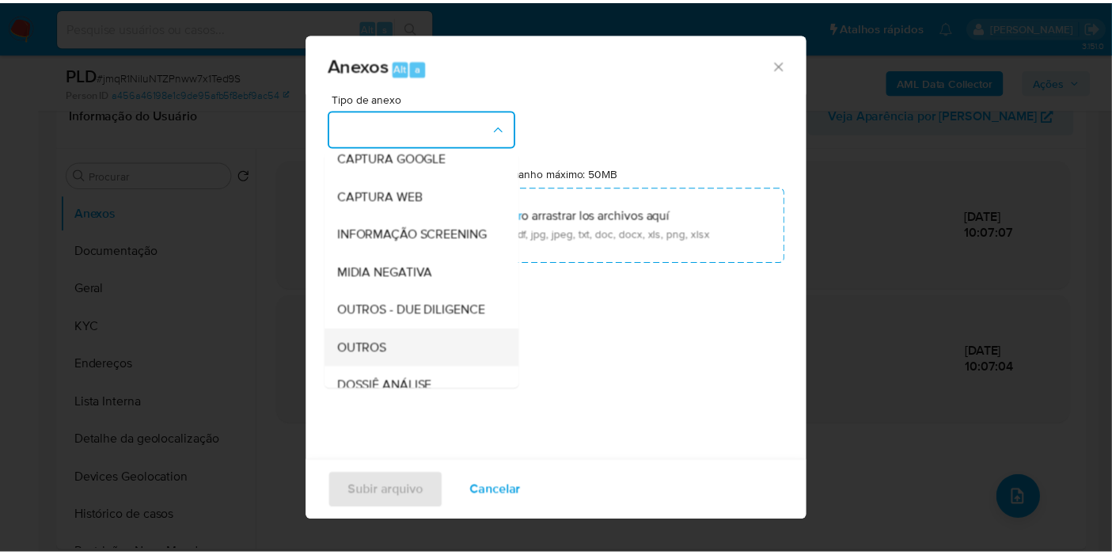
scroll to position [176, 0]
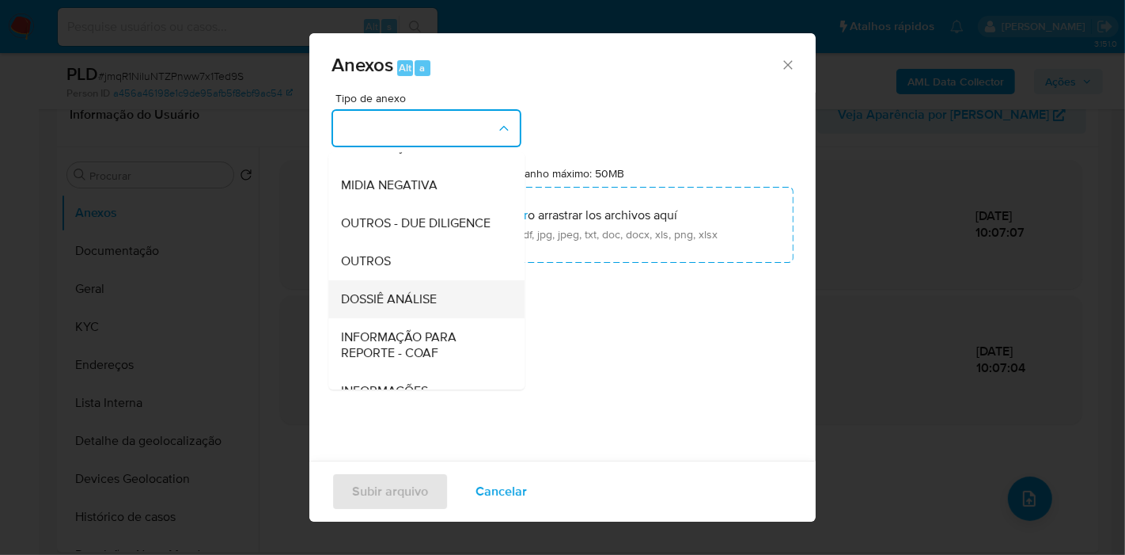
click at [423, 307] on span "DOSSIÊ ANÁLISE" at bounding box center [389, 299] width 96 height 16
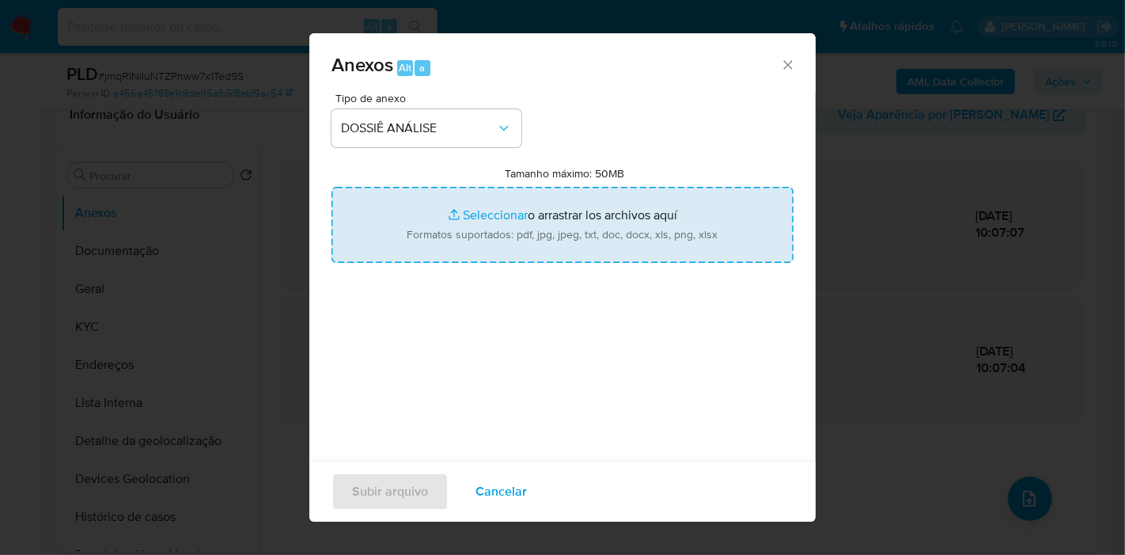
click at [530, 222] on input "Tamanho máximo: 50MB Seleccionar archivos" at bounding box center [563, 225] width 462 height 76
type input "C:\fakepath\Mulan 1957067602_2025_08_12_07_41_37.xlsx"
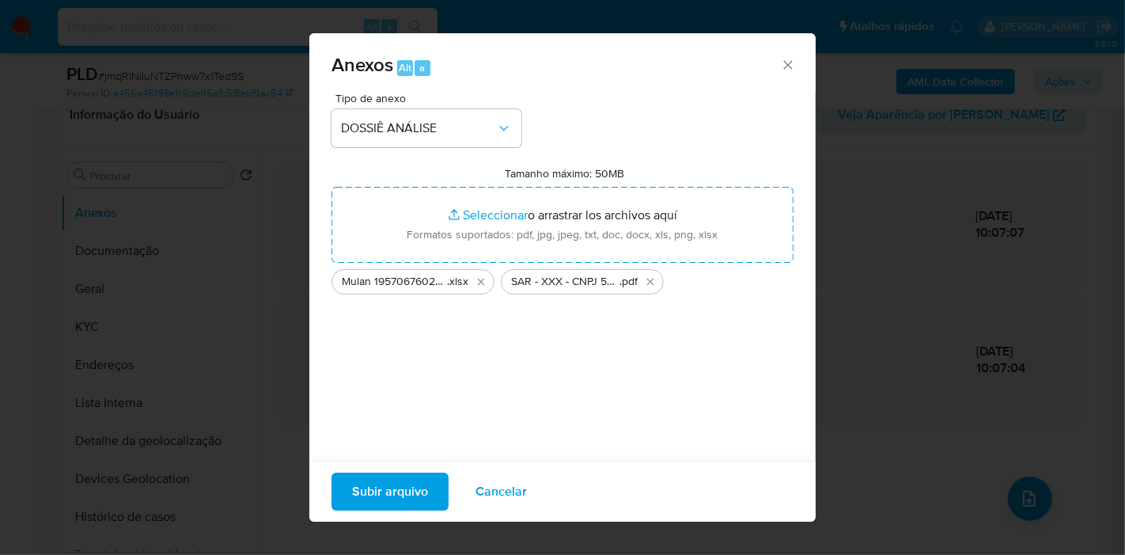
click at [378, 496] on span "Subir arquivo" at bounding box center [390, 491] width 76 height 35
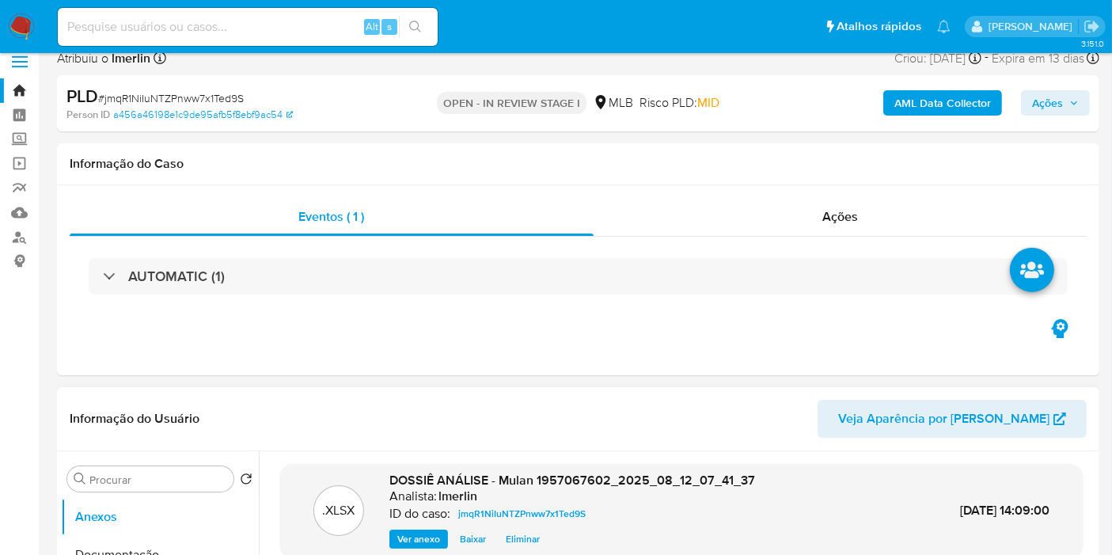
scroll to position [0, 0]
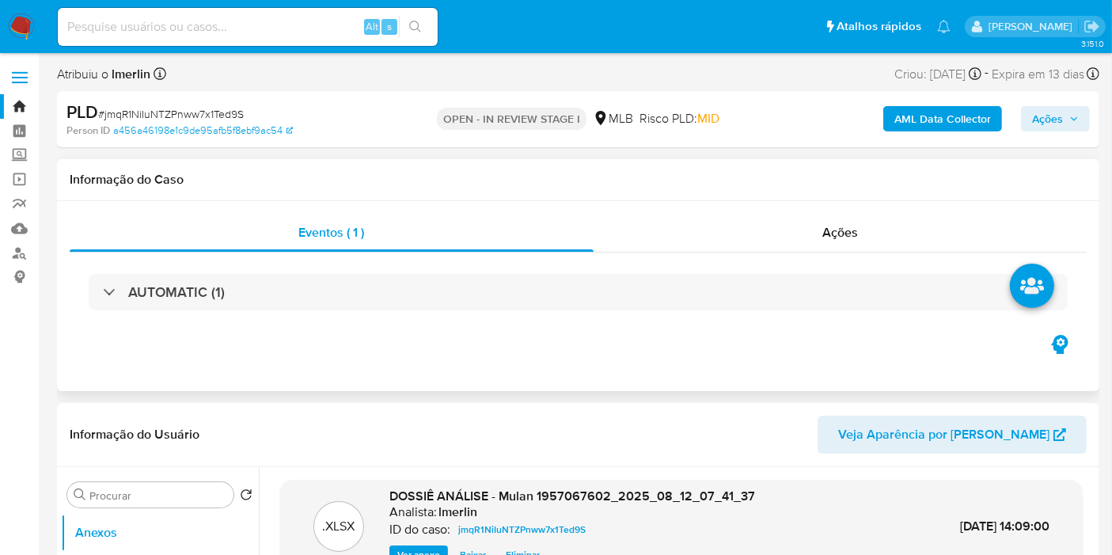
click at [844, 253] on div "AUTOMATIC (1)" at bounding box center [578, 291] width 1017 height 79
click at [851, 245] on div "Ações" at bounding box center [840, 233] width 494 height 38
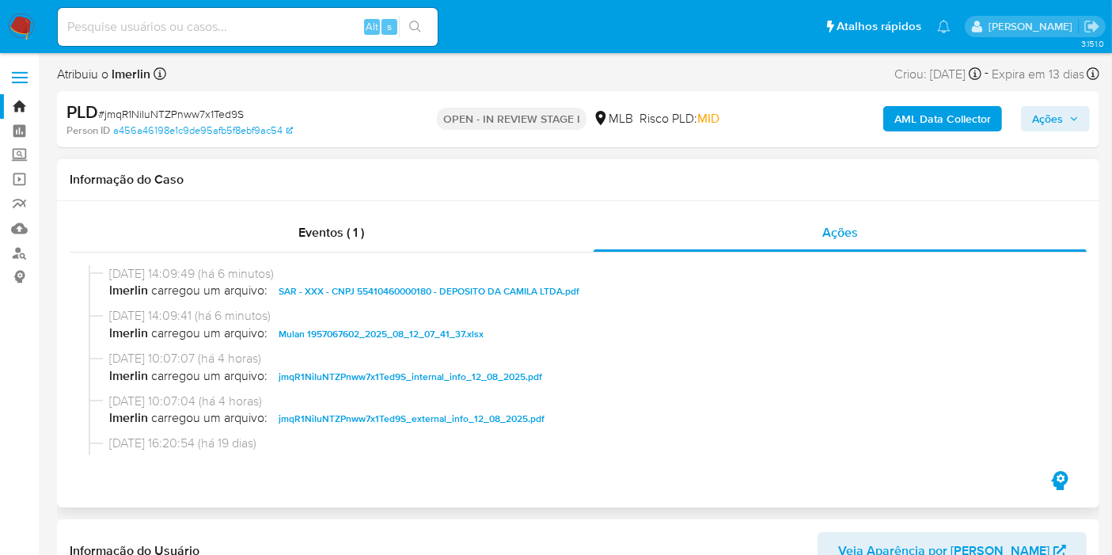
click at [555, 190] on div "Informação do Caso" at bounding box center [578, 180] width 1042 height 42
click at [1056, 116] on span "Ações" at bounding box center [1047, 118] width 31 height 25
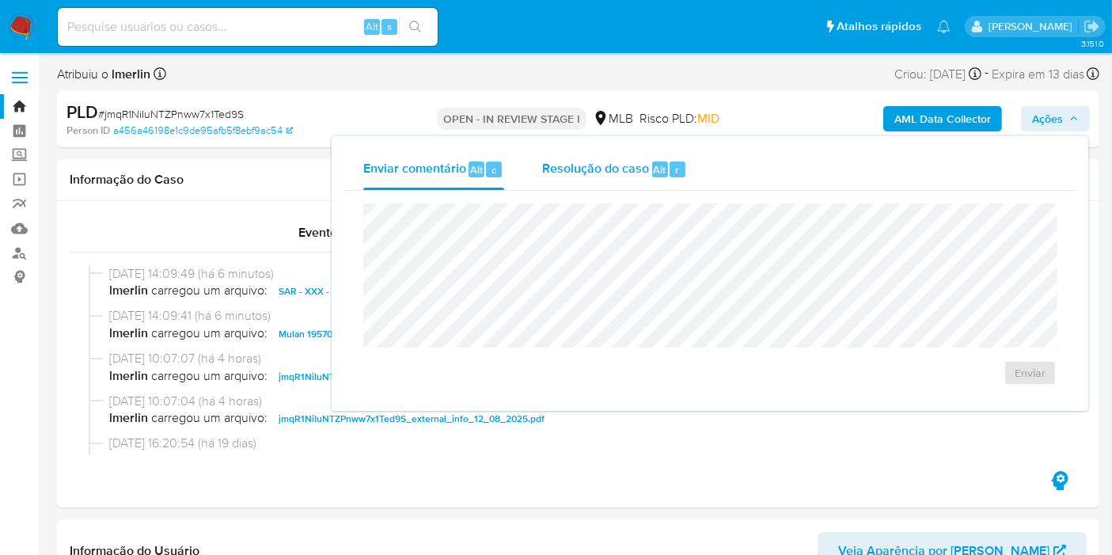
click at [579, 163] on span "Resolução do caso" at bounding box center [595, 169] width 107 height 18
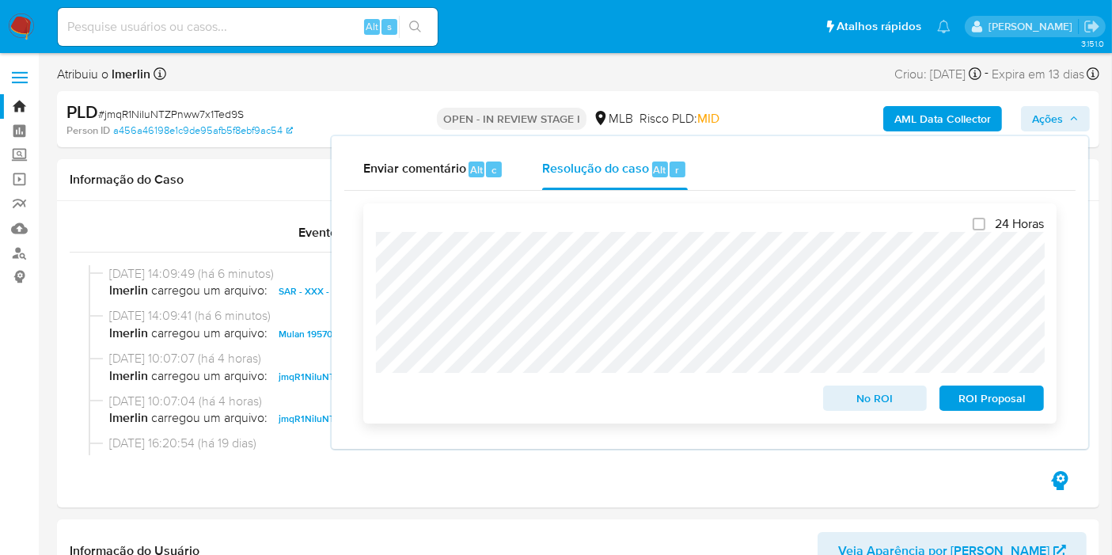
click at [998, 402] on span "ROI Proposal" at bounding box center [991, 398] width 82 height 22
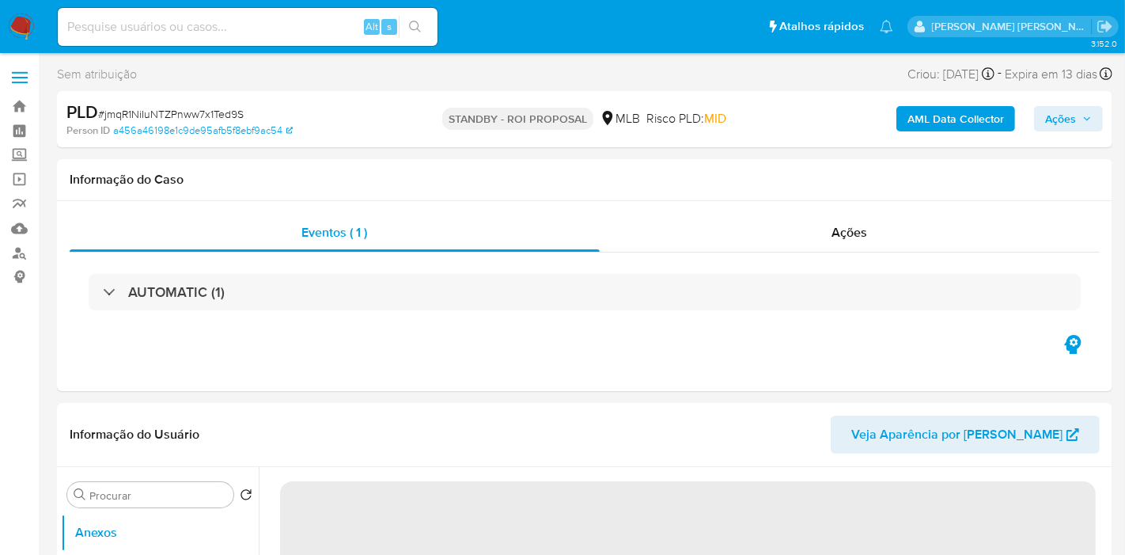
select select "10"
